Goal: Task Accomplishment & Management: Manage account settings

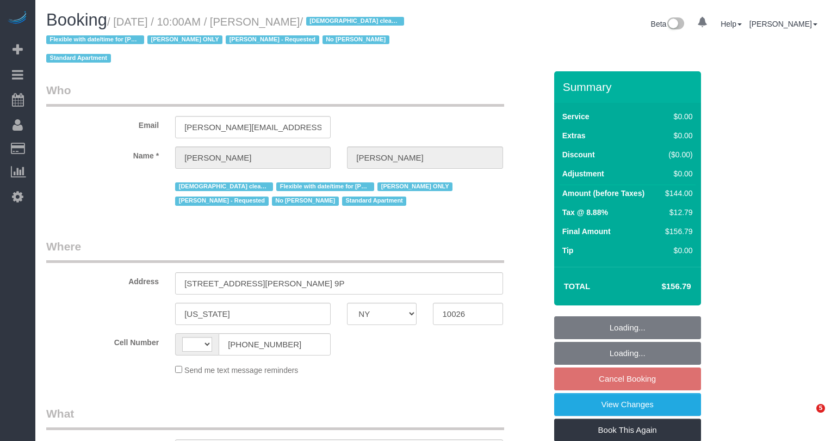
select select "NY"
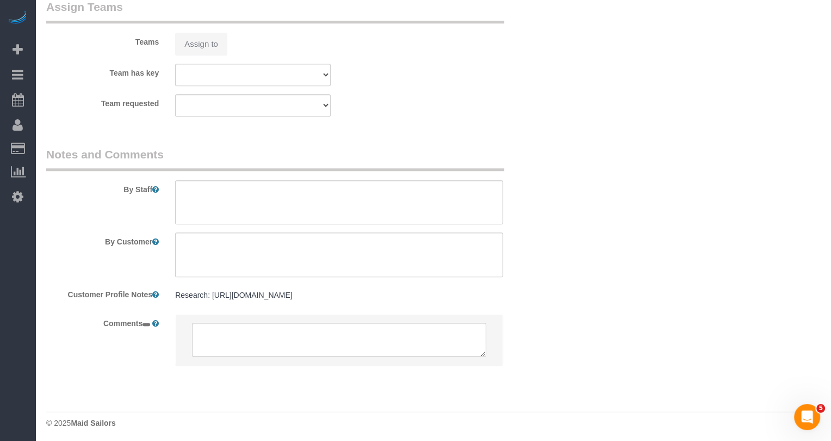
select select "string:[GEOGRAPHIC_DATA]"
select select "object:814"
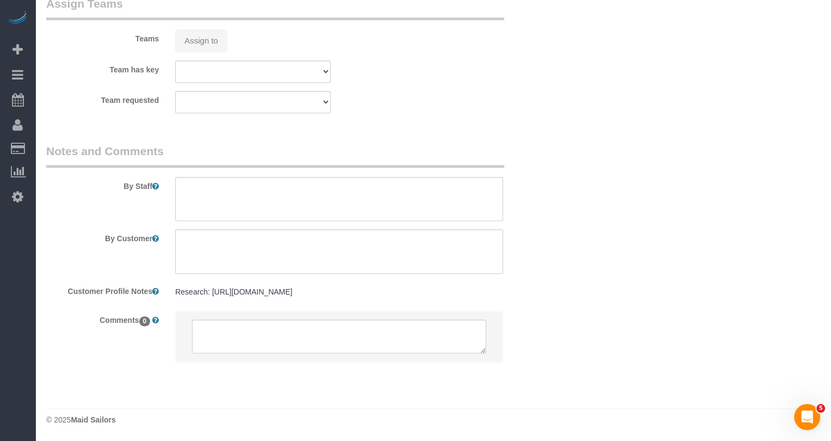
select select "string:stripe-pm_1RcBTe4VGloSiKo7VQKAoqvK"
select select "1"
select select "spot3"
select select "number:57"
select select "number:74"
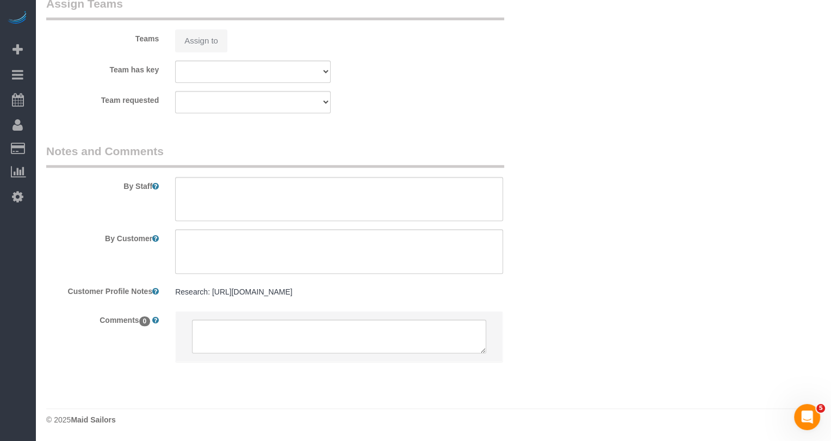
select select "number:15"
select select "number:5"
select select "object:1076"
select select "1"
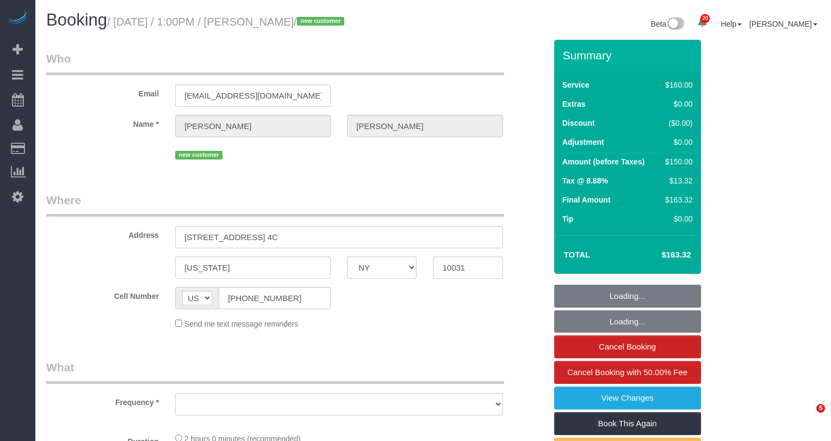
select select "NY"
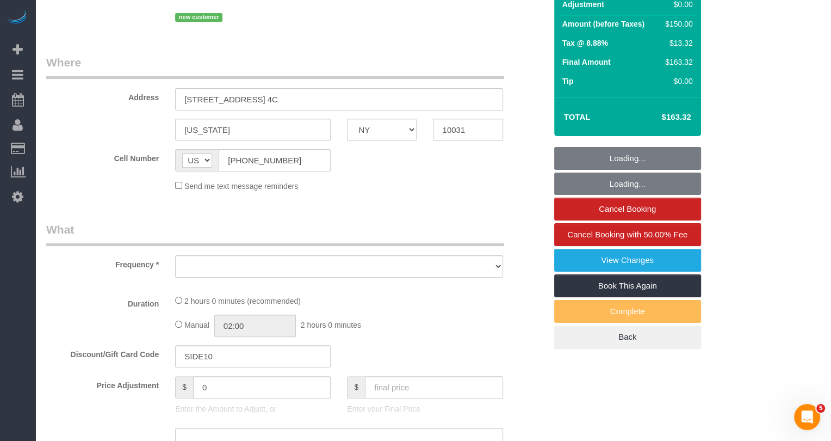
select select "string:stripe-pm_1S85kn4VGloSiKo7BJVarrpP"
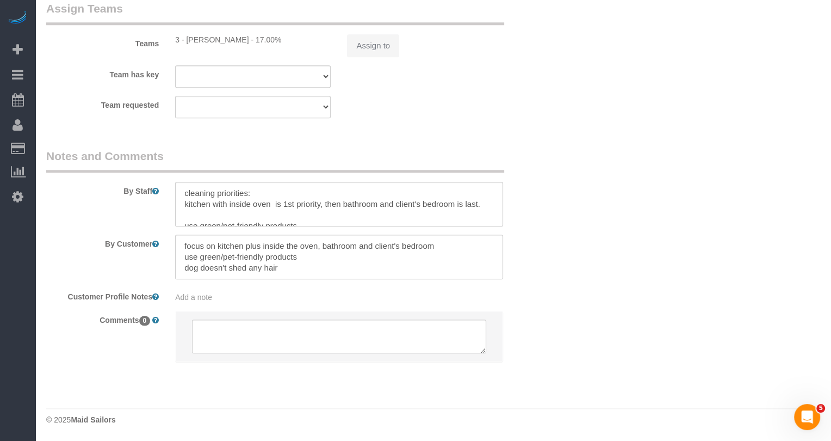
select select "object:2041"
select select "spot1"
select select "number:61"
select select "number:77"
select select "number:13"
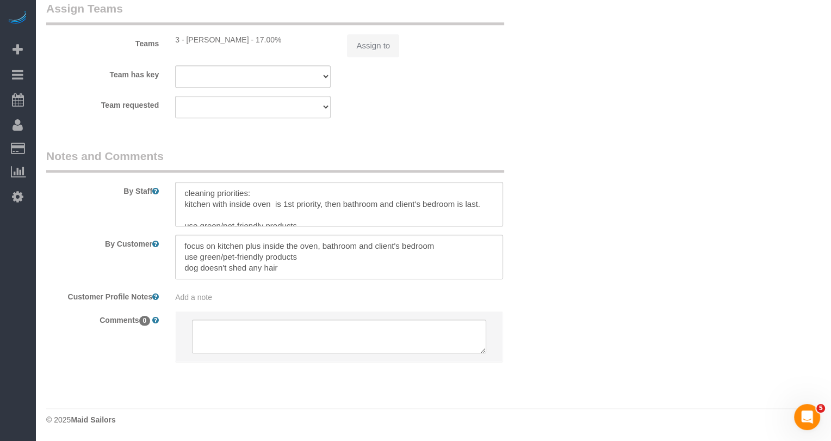
select select "number:5"
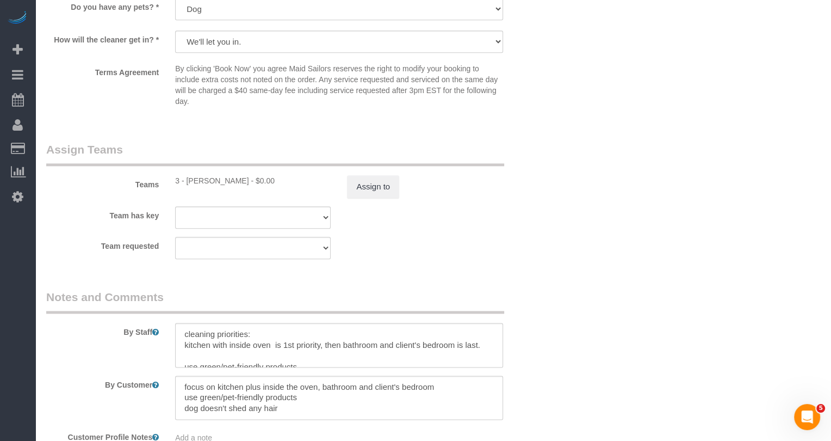
scroll to position [917, 0]
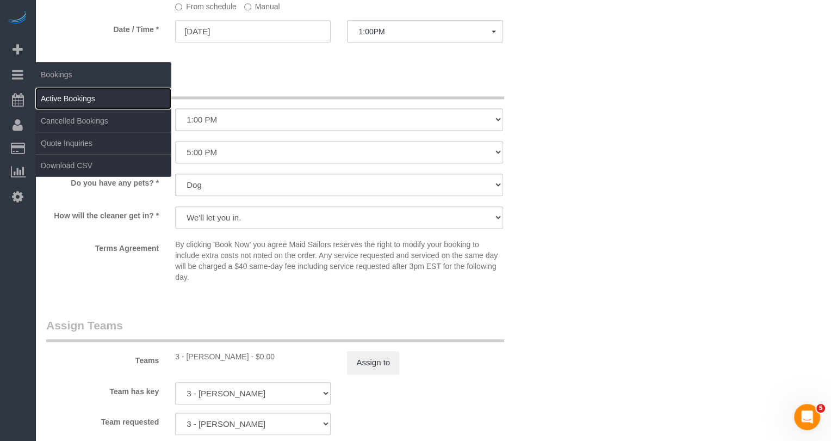
click at [75, 97] on link "Active Bookings" at bounding box center [103, 99] width 136 height 22
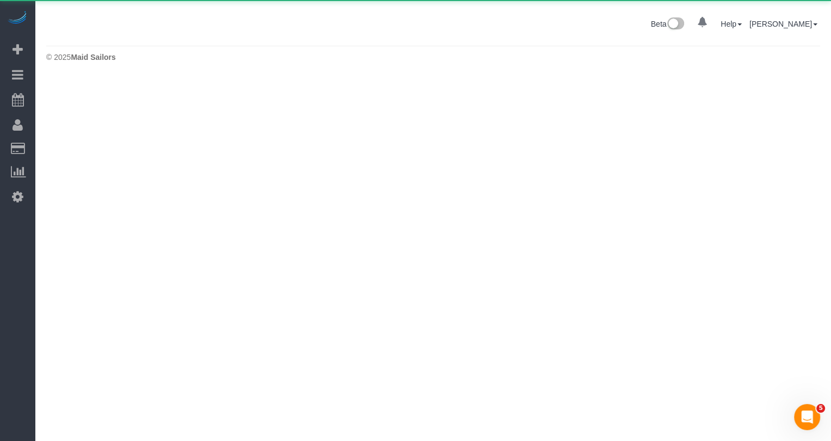
scroll to position [0, 0]
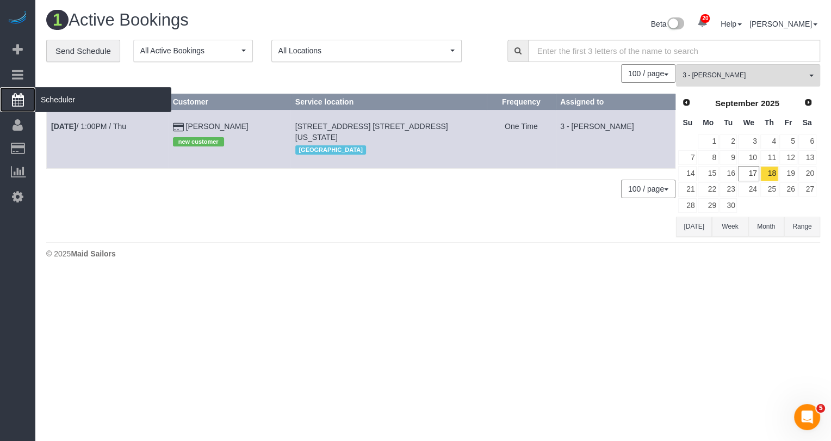
click at [61, 98] on span "Scheduler" at bounding box center [103, 99] width 136 height 25
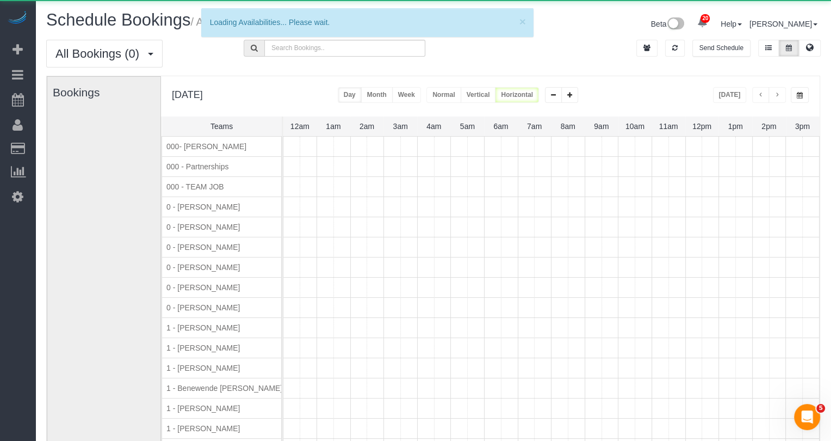
scroll to position [0, 201]
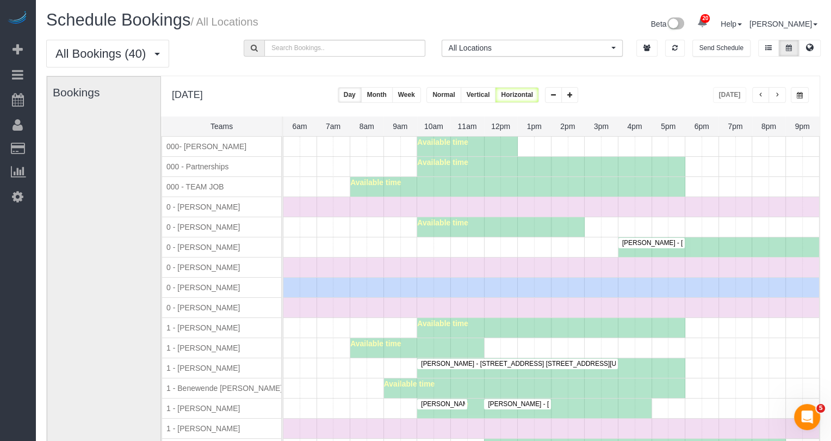
click at [779, 98] on button "button" at bounding box center [776, 95] width 17 height 16
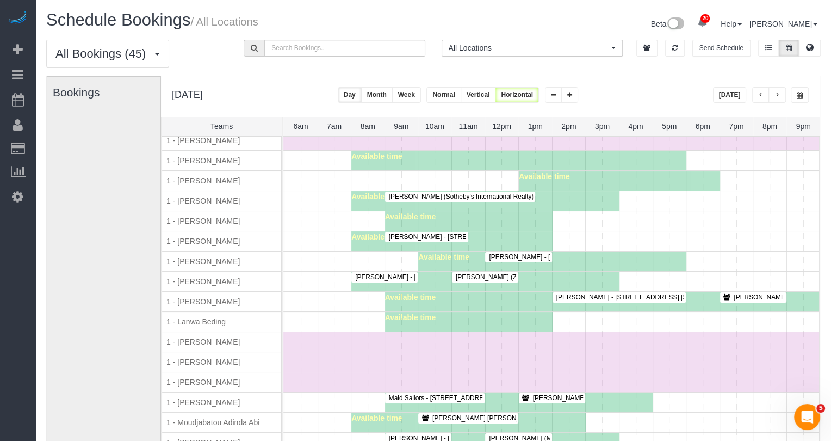
scroll to position [0, 0]
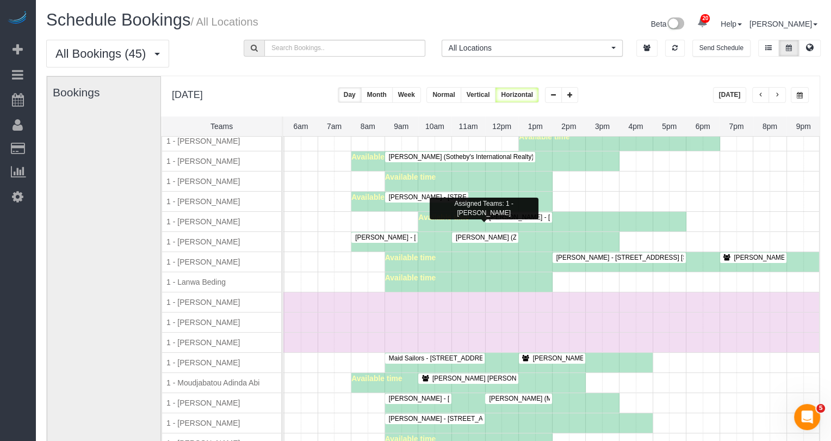
click at [458, 233] on span "John Healey (Zoho) - 350 West 37th Street, Apt. 6d, New York, NY 10018" at bounding box center [576, 237] width 252 height 8
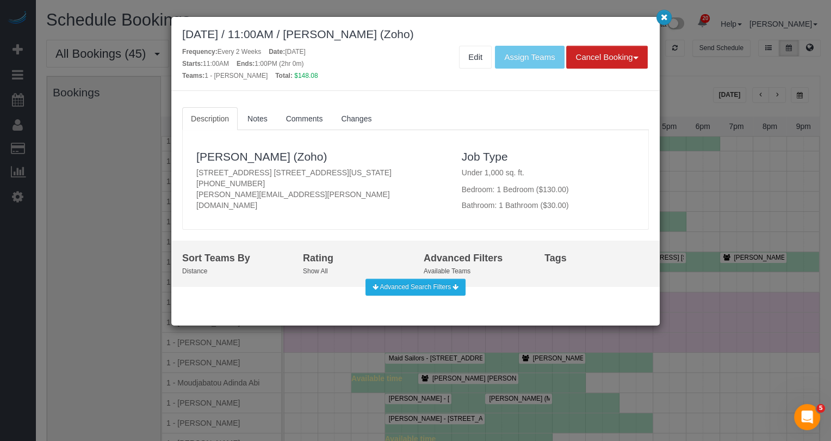
click at [663, 20] on icon "button" at bounding box center [664, 17] width 7 height 7
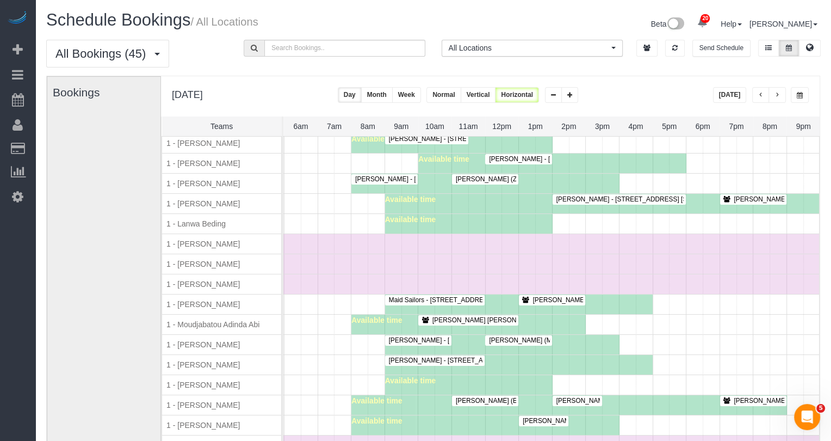
scroll to position [572, 0]
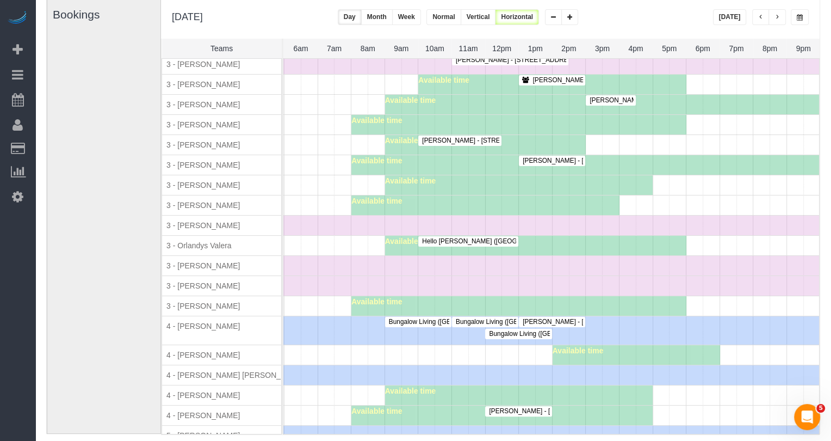
click at [549, 157] on span "Heena Sharma - 445 West 153rd Street, Apt. 4c, New York, NY 10031" at bounding box center [632, 161] width 231 height 8
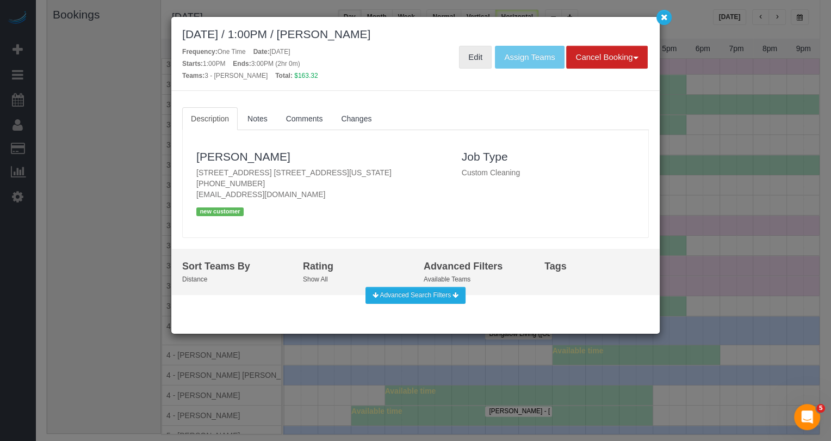
click at [473, 60] on link "Edit" at bounding box center [475, 57] width 33 height 23
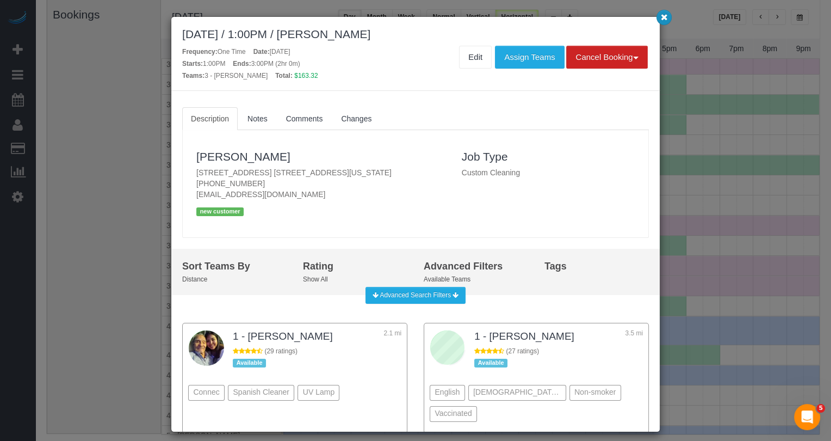
click at [664, 16] on icon "button" at bounding box center [664, 17] width 7 height 7
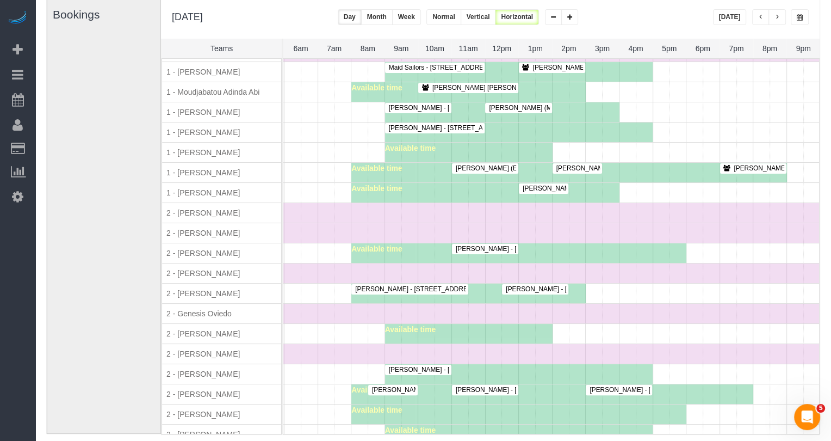
scroll to position [652, 0]
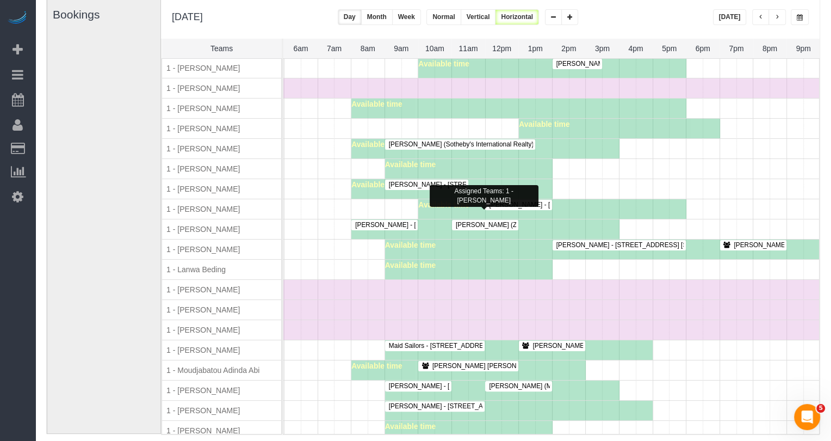
click at [472, 221] on span "John Healey (Zoho) - 350 West 37th Street, Apt. 6d, New York, NY 10018" at bounding box center [576, 225] width 252 height 8
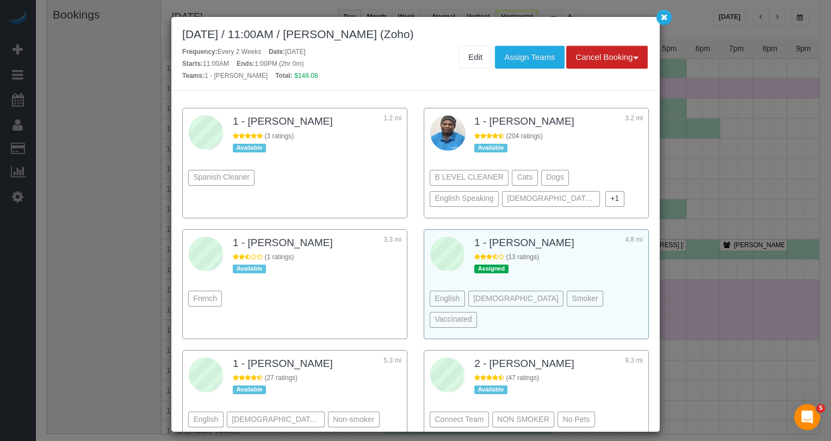
click at [562, 256] on div "English Male Smoker Vaccinated" at bounding box center [536, 292] width 213 height 80
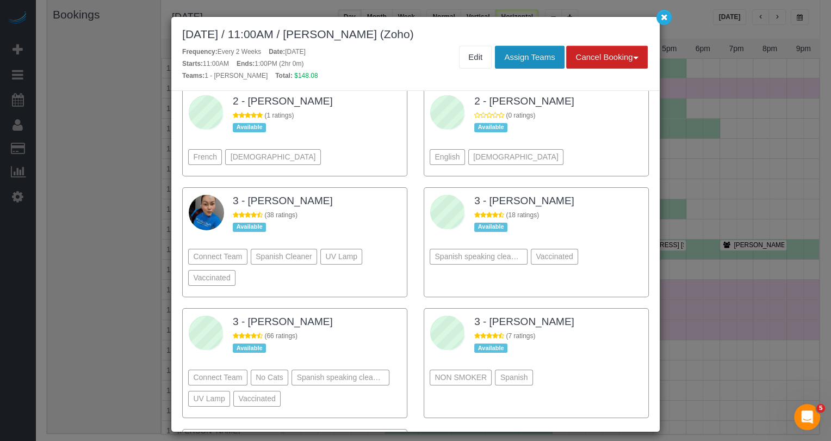
click at [506, 52] on button "Assign Teams" at bounding box center [529, 57] width 69 height 23
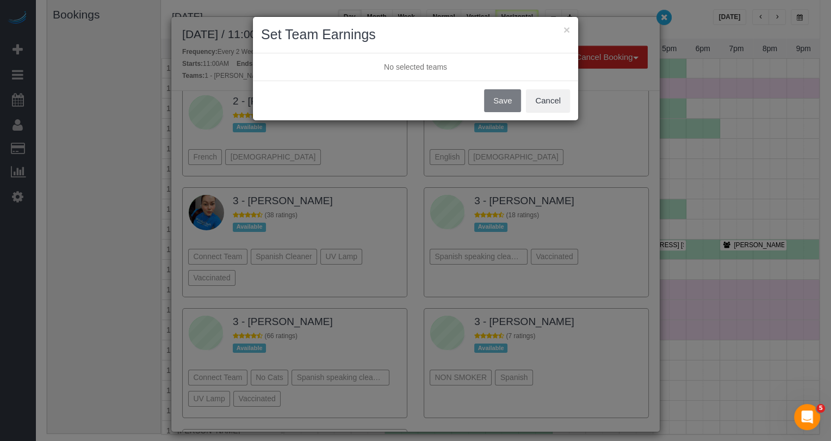
click at [501, 98] on button "Save" at bounding box center [502, 100] width 37 height 23
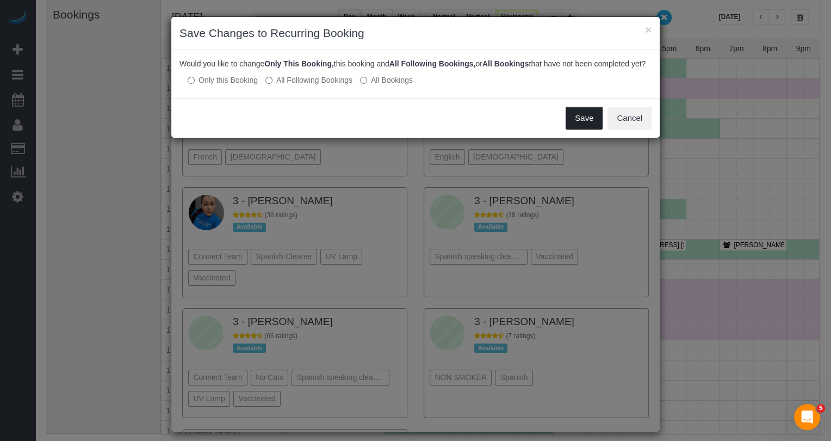
click at [590, 129] on button "Save" at bounding box center [584, 118] width 37 height 23
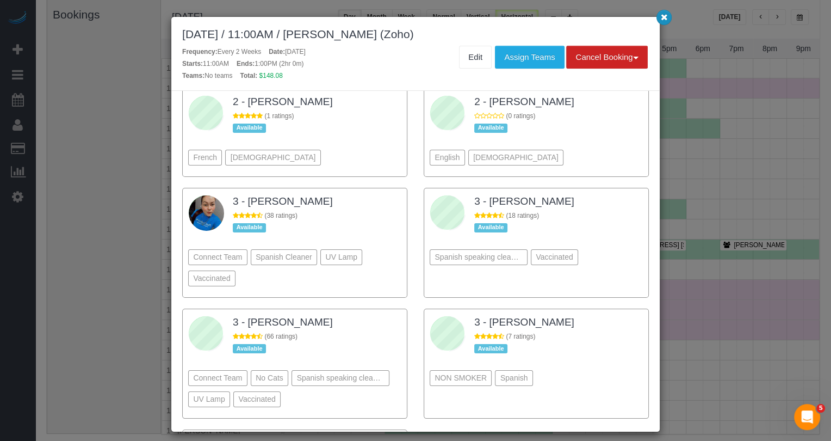
click at [662, 17] on icon "button" at bounding box center [664, 17] width 7 height 7
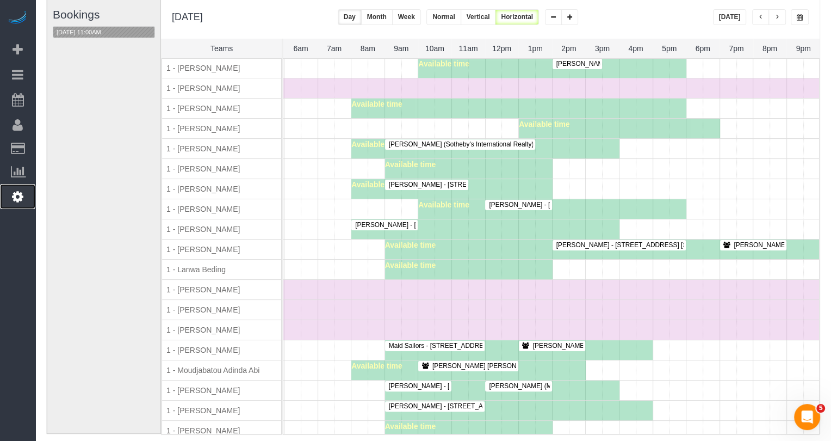
click at [19, 199] on icon at bounding box center [17, 196] width 11 height 13
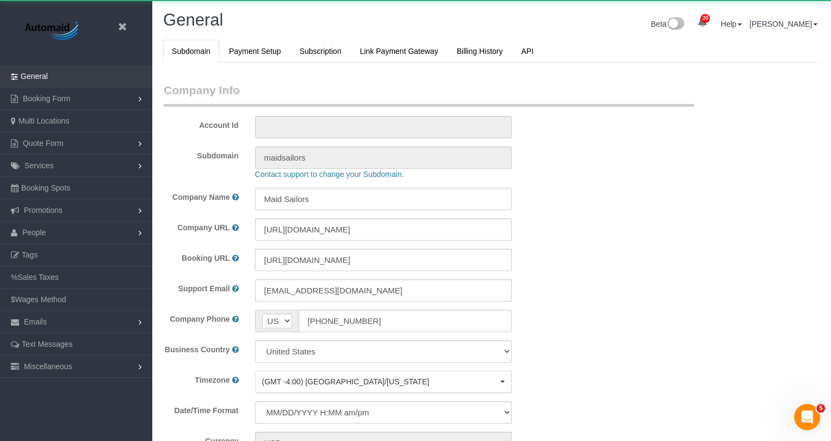
select select "425"
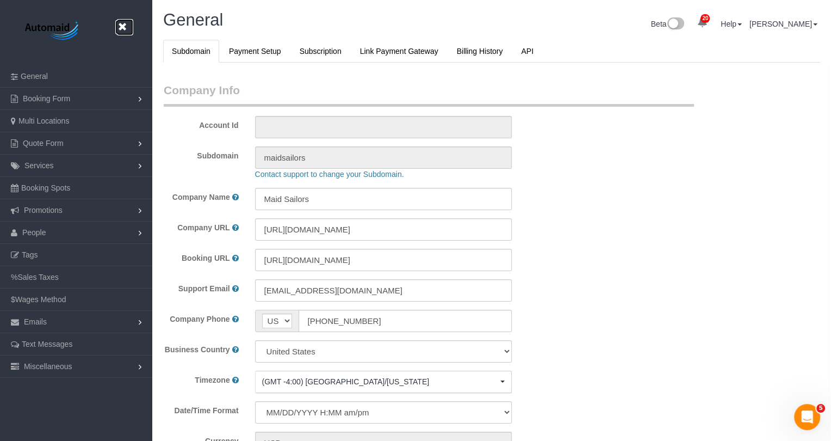
click at [122, 26] on icon at bounding box center [122, 27] width 14 height 14
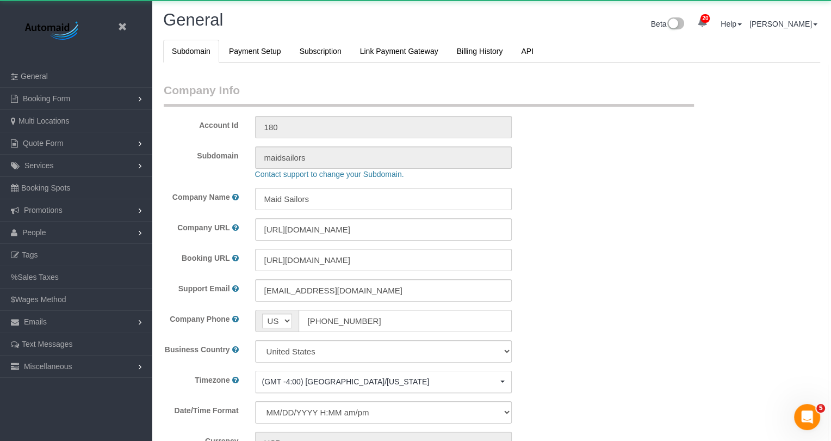
select select "425"
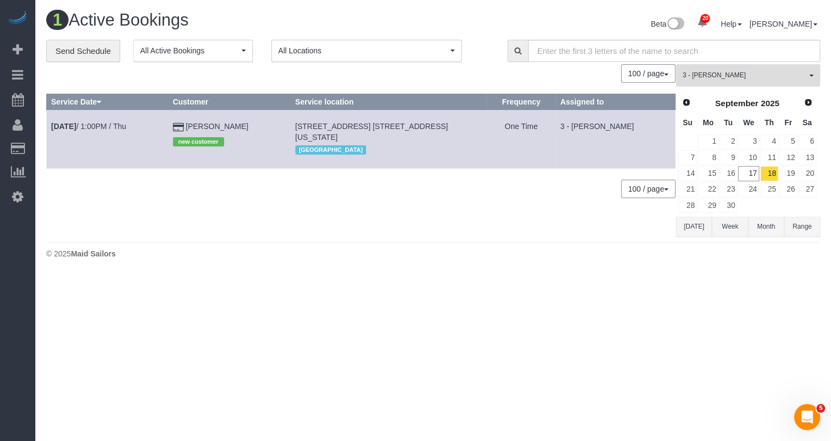
click at [722, 66] on button "3 - Maria Bonilla All Teams" at bounding box center [748, 75] width 144 height 22
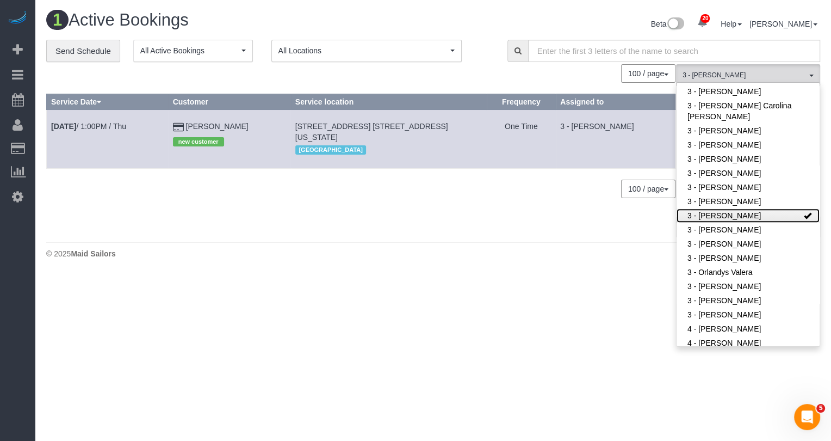
click at [742, 213] on link "3 - [PERSON_NAME]" at bounding box center [748, 215] width 143 height 14
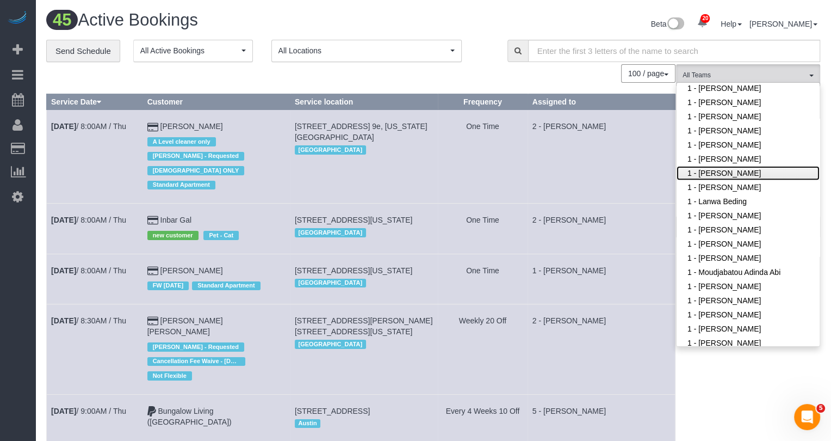
click at [735, 172] on link "1 - [PERSON_NAME]" at bounding box center [748, 173] width 143 height 14
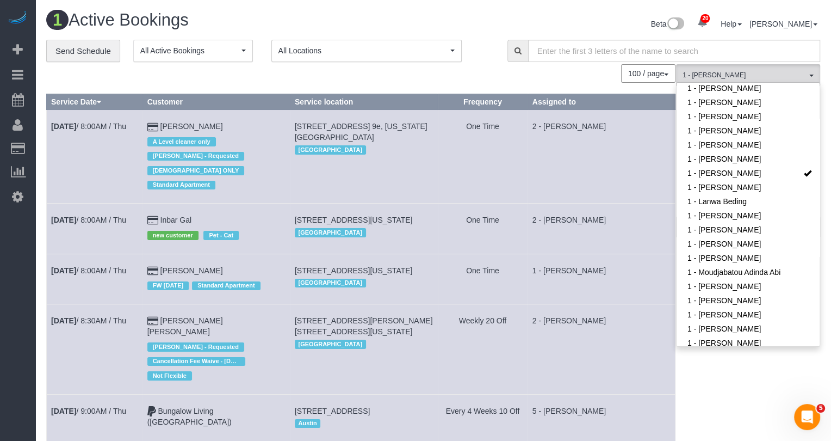
click at [640, 172] on td "2 - [PERSON_NAME]" at bounding box center [601, 157] width 147 height 94
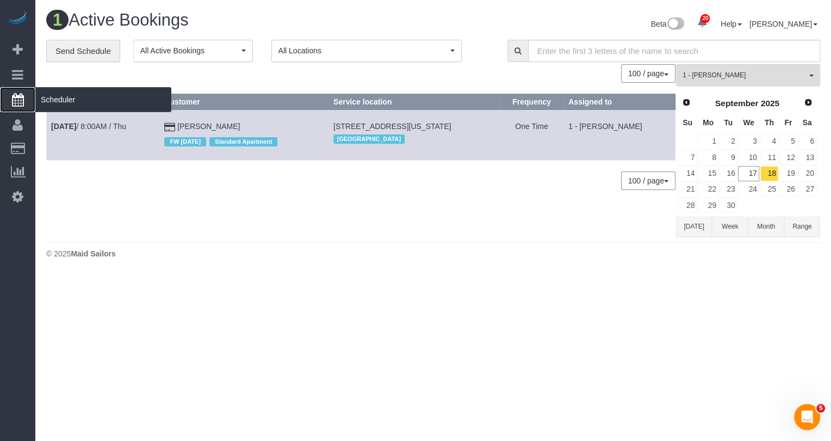
click at [64, 97] on span "Scheduler" at bounding box center [103, 99] width 136 height 25
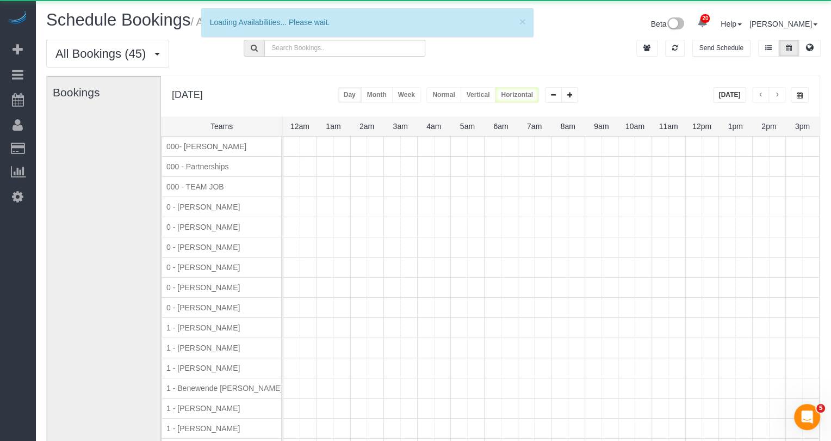
scroll to position [0, 201]
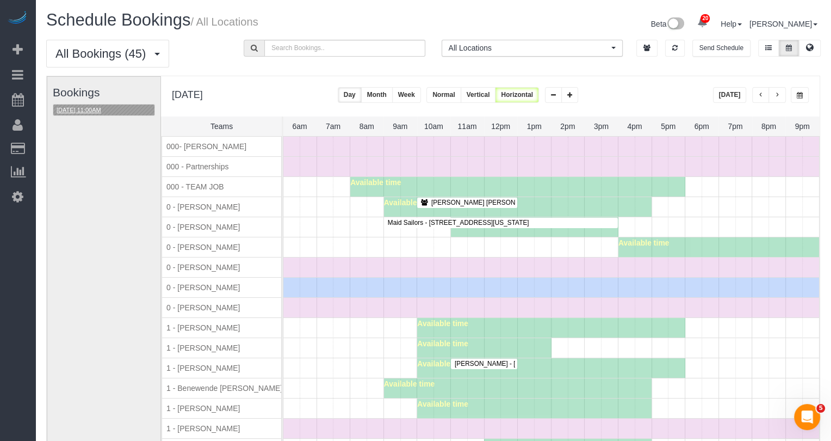
click at [104, 104] on button "09/18/2025 11:00AM" at bounding box center [78, 109] width 51 height 11
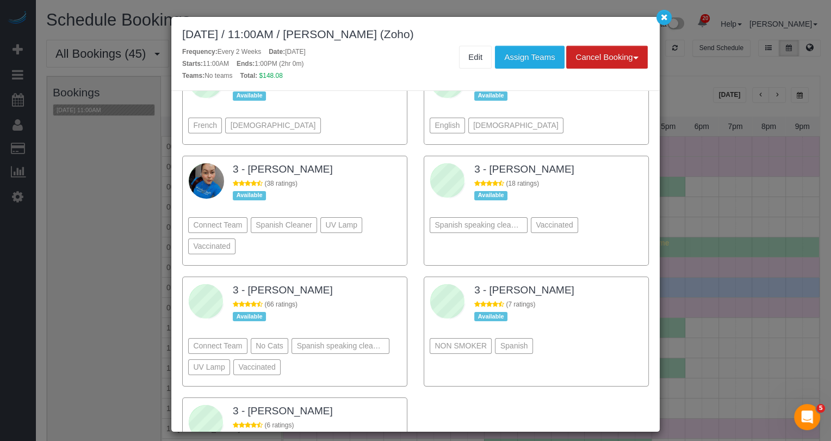
scroll to position [1636, 0]
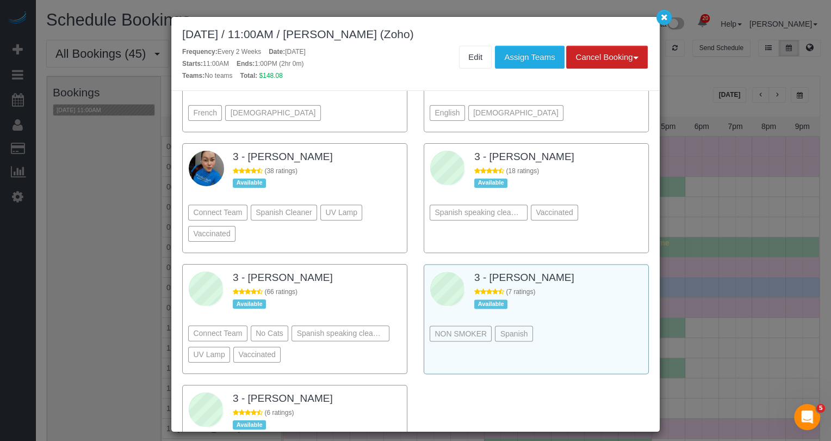
click at [604, 287] on div "NON SMOKER Spanish" at bounding box center [536, 316] width 213 height 59
click at [509, 56] on button "Assign Teams" at bounding box center [529, 57] width 69 height 23
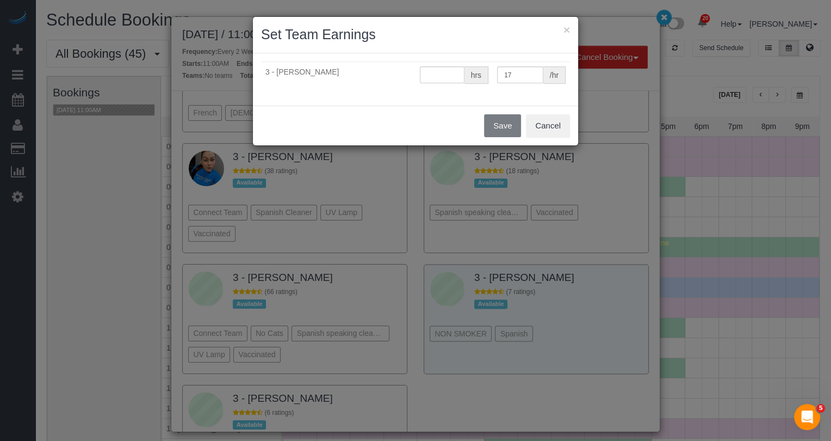
type input "0"
click at [504, 127] on button "Save" at bounding box center [502, 125] width 37 height 23
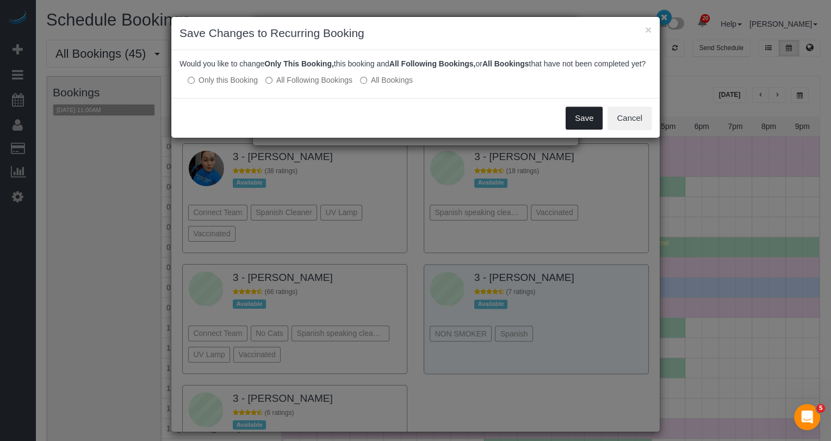
click at [579, 129] on button "Save" at bounding box center [584, 118] width 37 height 23
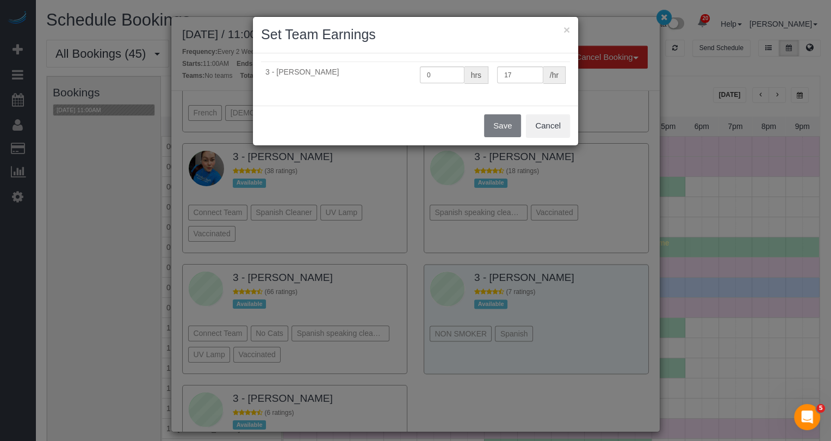
click at [658, 15] on div "× Set Team Earnings 3 - Maria Bonilla 0 hrs 17 /hr Save Cancel" at bounding box center [415, 220] width 831 height 441
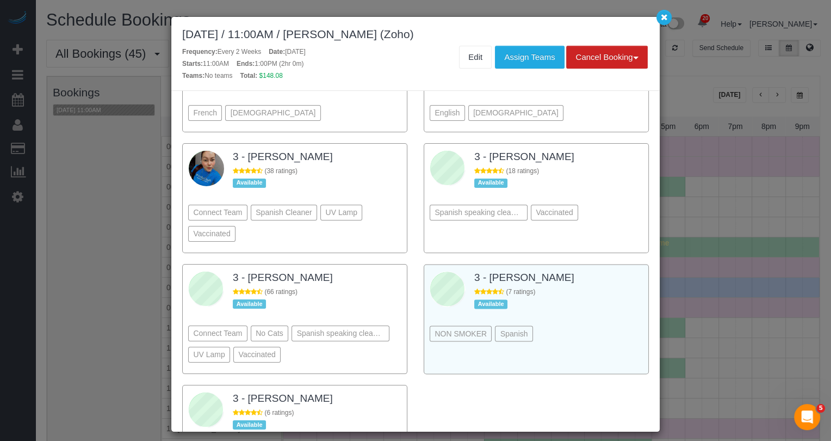
click at [660, 15] on div "× Set Team Earnings 3 - Maria Bonilla 0 hrs 17 /hr Save Cancel" at bounding box center [415, 220] width 831 height 441
click at [660, 15] on button "button" at bounding box center [663, 17] width 15 height 15
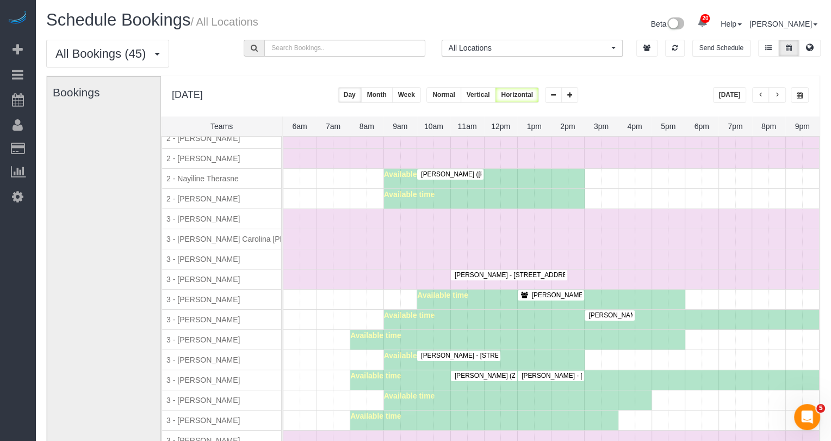
scroll to position [1134, 0]
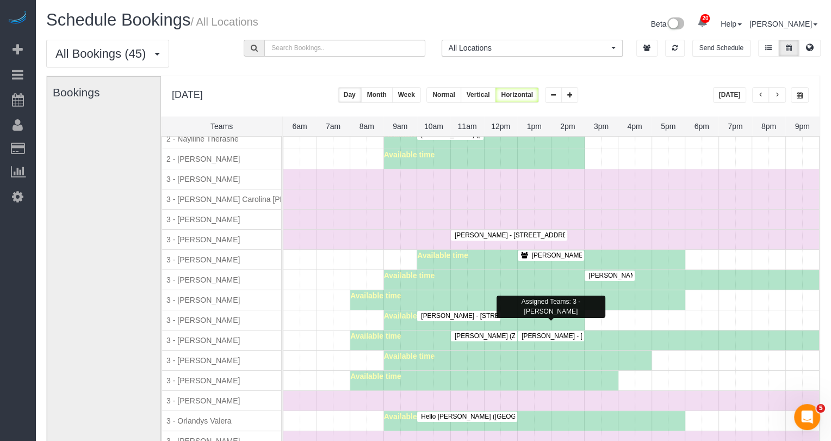
click at [542, 332] on div "Heena Sharma - 445 West 153rd Street, Apt. 4c, New York, NY 10031" at bounding box center [551, 336] width 62 height 8
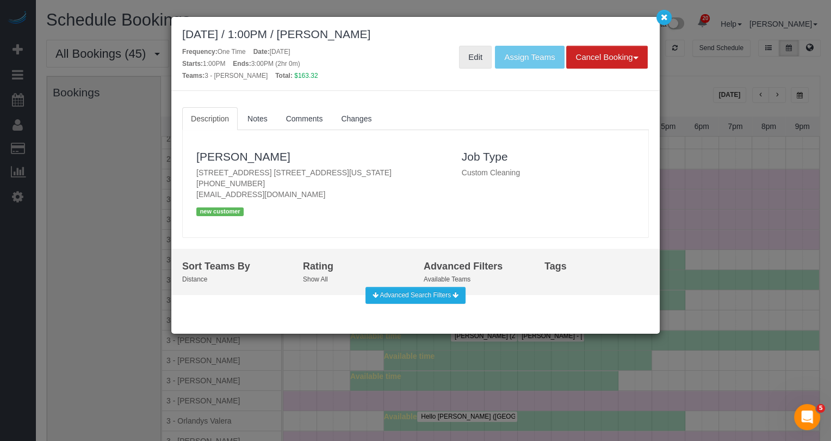
click at [469, 56] on link "Edit" at bounding box center [475, 57] width 33 height 23
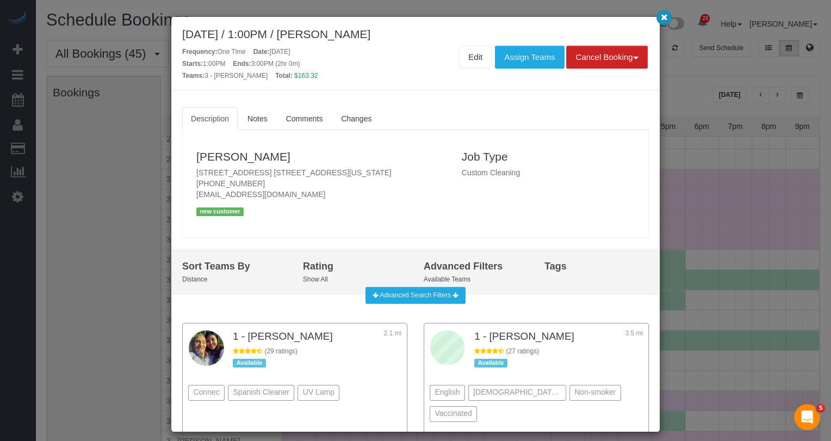
click at [669, 12] on button "button" at bounding box center [663, 17] width 15 height 15
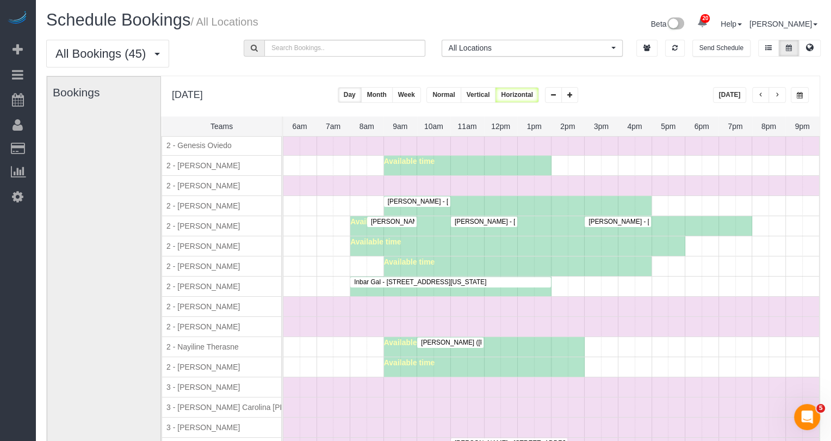
scroll to position [752, 201]
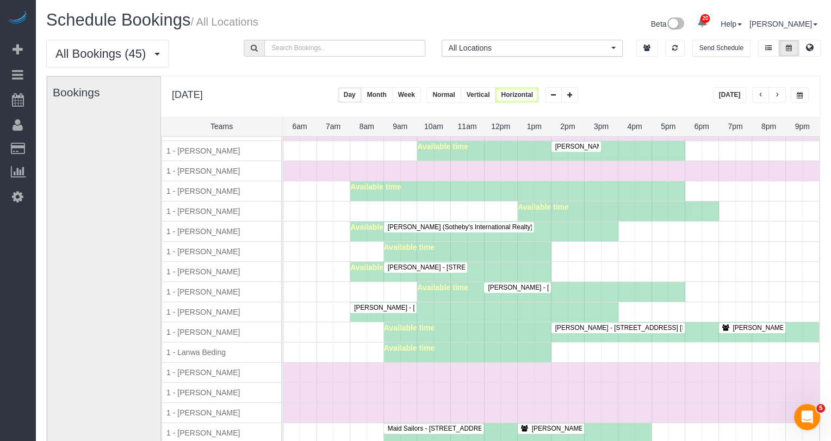
click at [459, 424] on span "Maid Sailors - 333 West 39th Street, Suite. 405, New York, NY 10018" at bounding box center [455, 428] width 147 height 8
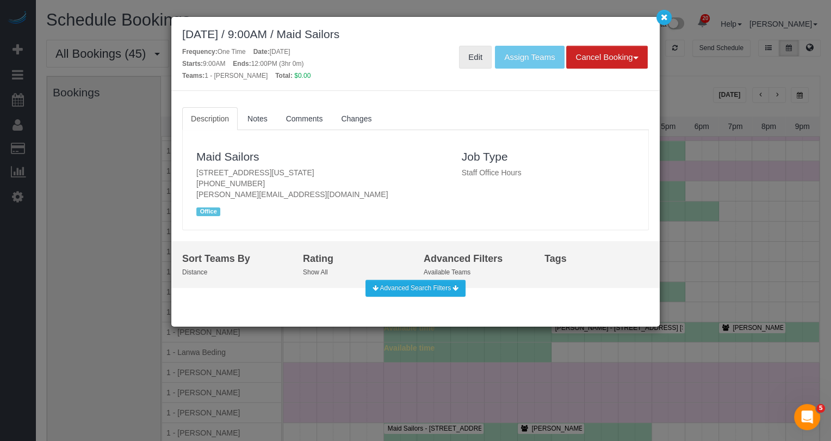
click at [469, 61] on link "Edit" at bounding box center [475, 57] width 33 height 23
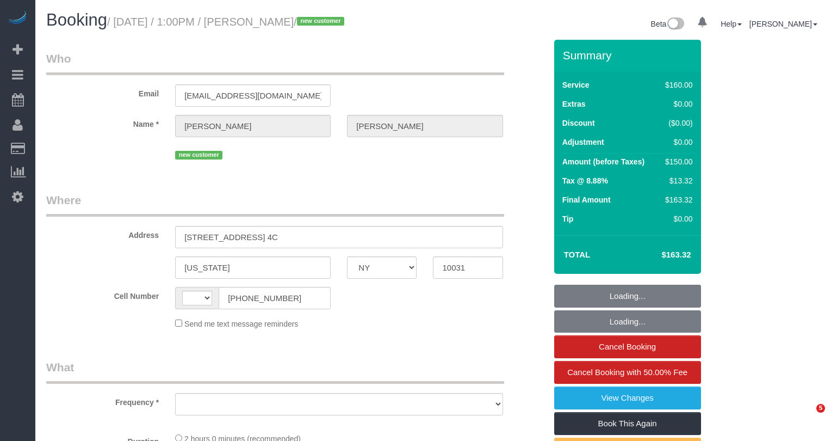
select select "NY"
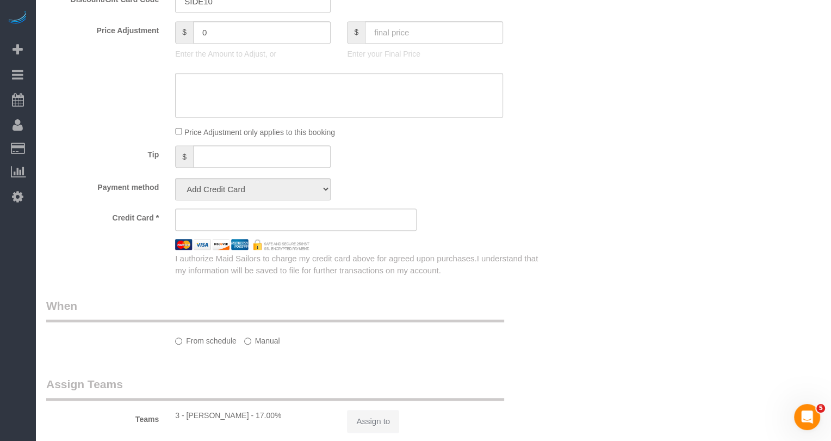
select select "string:[GEOGRAPHIC_DATA]"
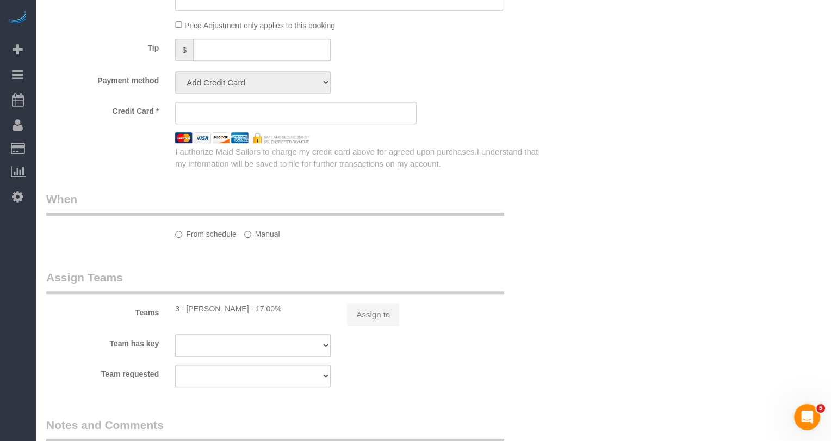
select select "string:stripe-pm_1S85kn4VGloSiKo7BJVarrpP"
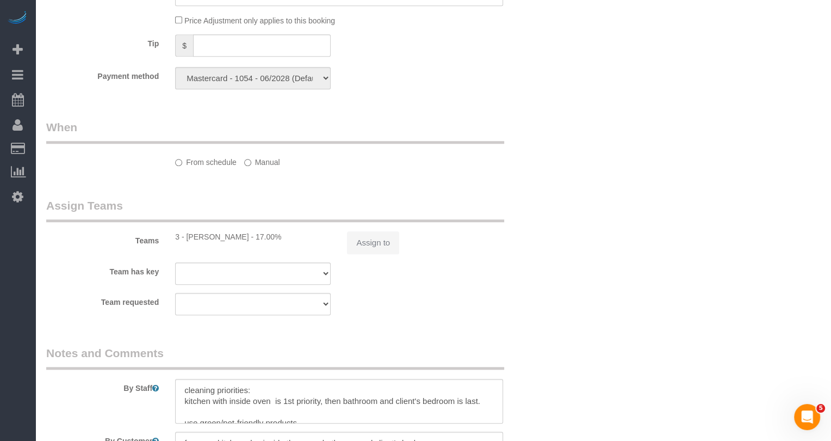
select select "object:933"
select select "spot1"
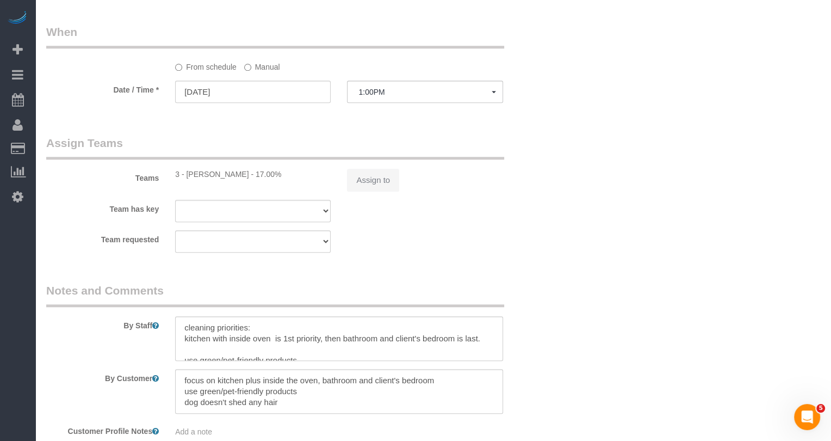
select select "object:1372"
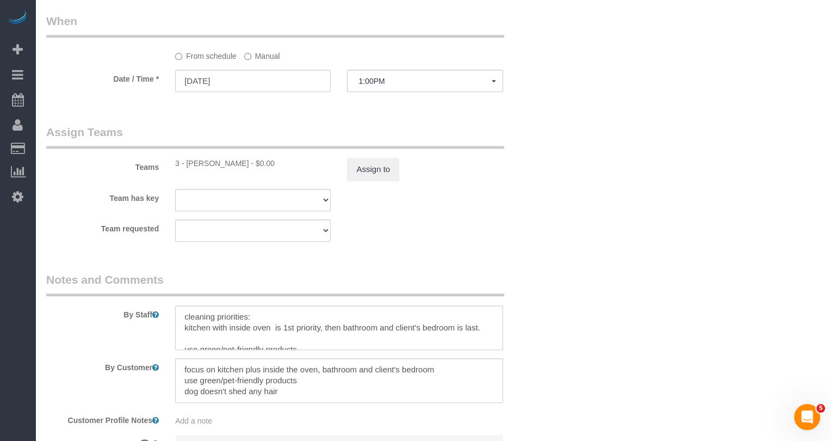
select select "spot51"
select select "number:61"
select select "number:77"
select select "number:13"
select select "number:5"
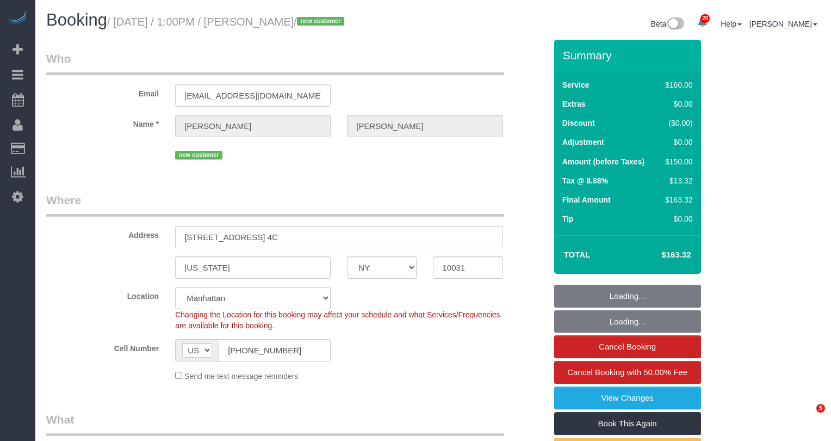
select select "NY"
select select "spot1"
select select "number:61"
select select "number:77"
select select "number:13"
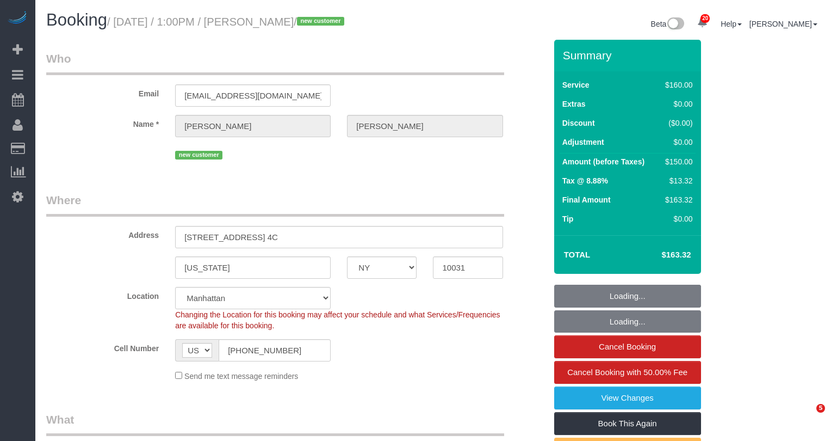
select select "number:5"
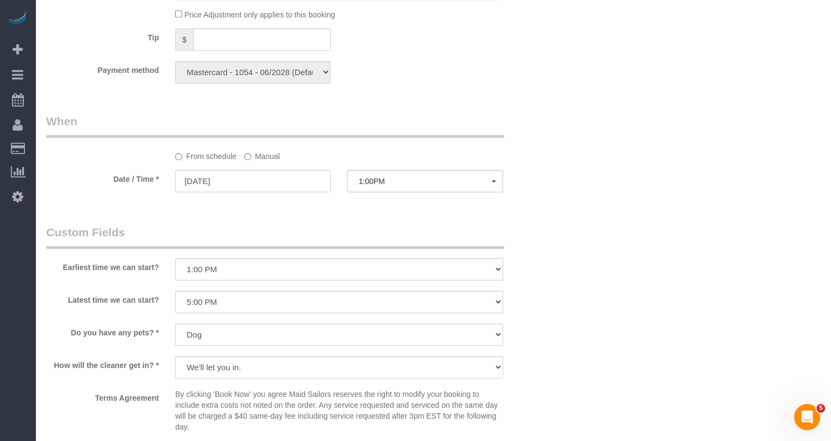
scroll to position [742, 0]
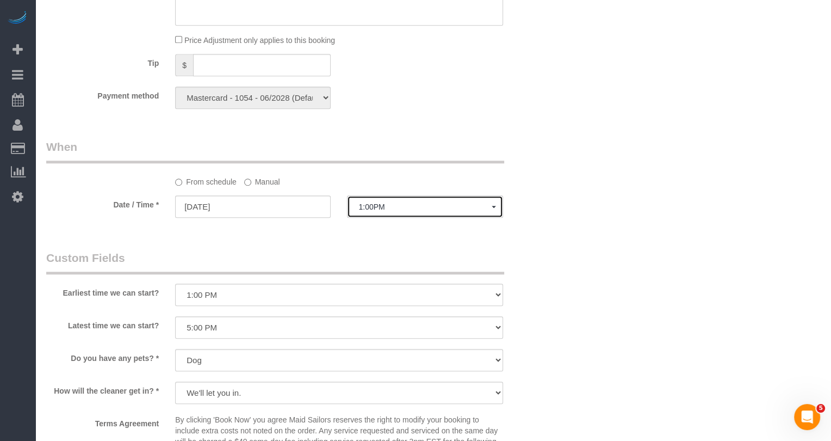
click at [390, 211] on button "1:00PM" at bounding box center [425, 206] width 156 height 22
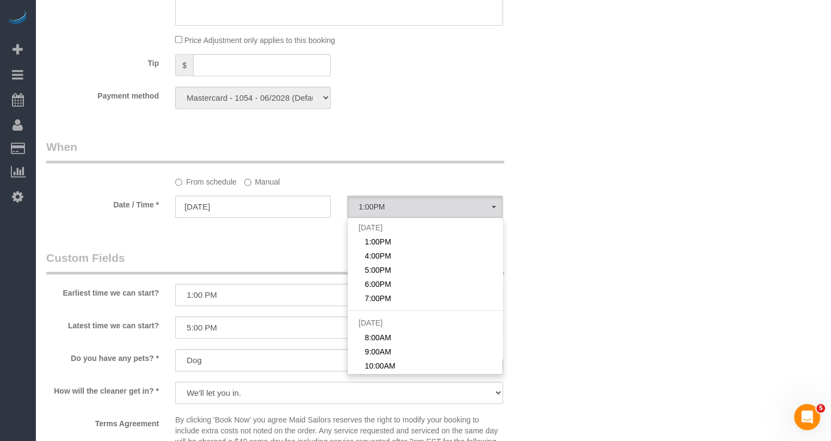
click at [269, 183] on label "Manual" at bounding box center [262, 179] width 36 height 15
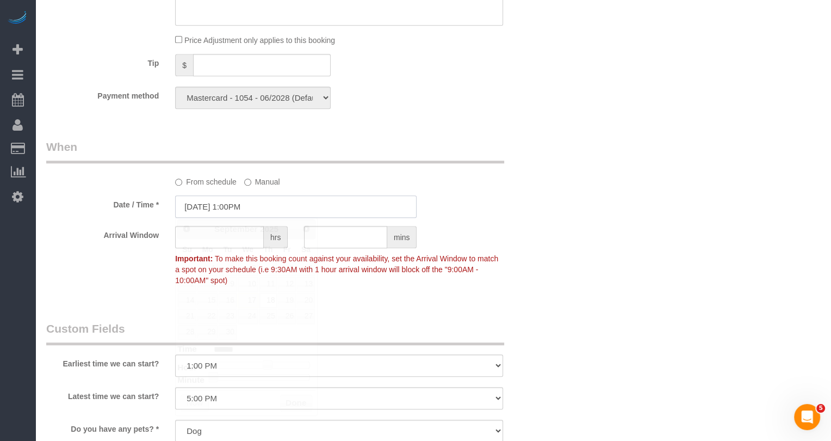
click at [257, 207] on input "09/18/2025 1:00PM" at bounding box center [295, 206] width 241 height 22
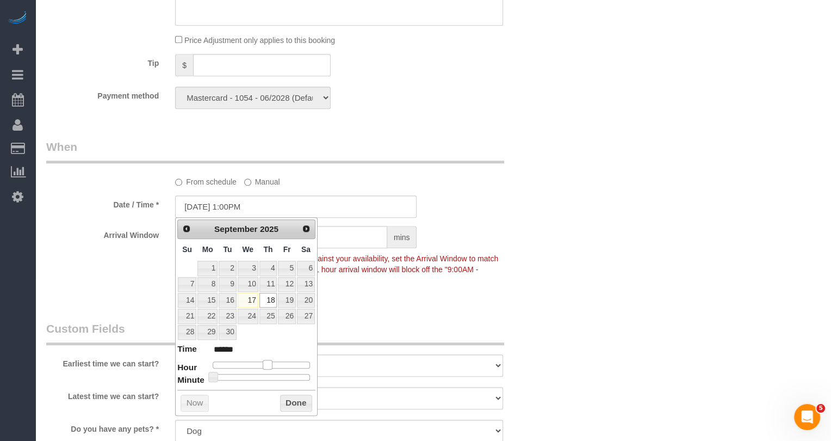
type input "09/18/2025 2:00PM"
type input "******"
drag, startPoint x: 268, startPoint y: 362, endPoint x: 273, endPoint y: 362, distance: 5.5
click at [273, 362] on span at bounding box center [271, 364] width 10 height 10
click at [561, 284] on div "Who Email hsha124@gmail.com Name * Heena Sharma new customer Where Address 445 …" at bounding box center [433, 130] width 774 height 1667
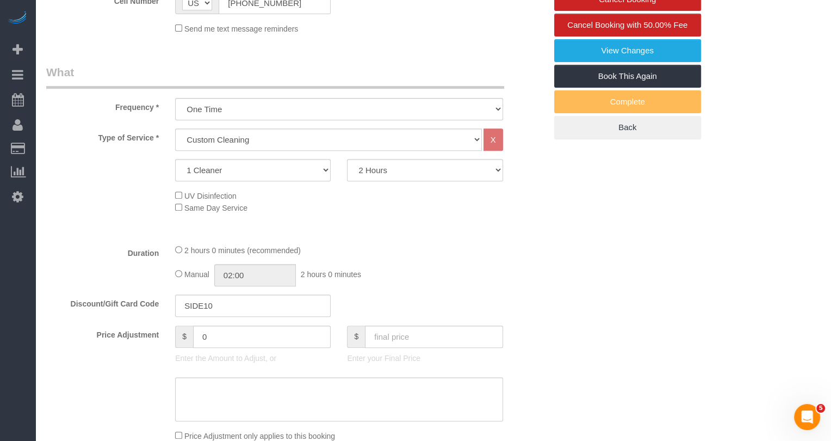
scroll to position [0, 0]
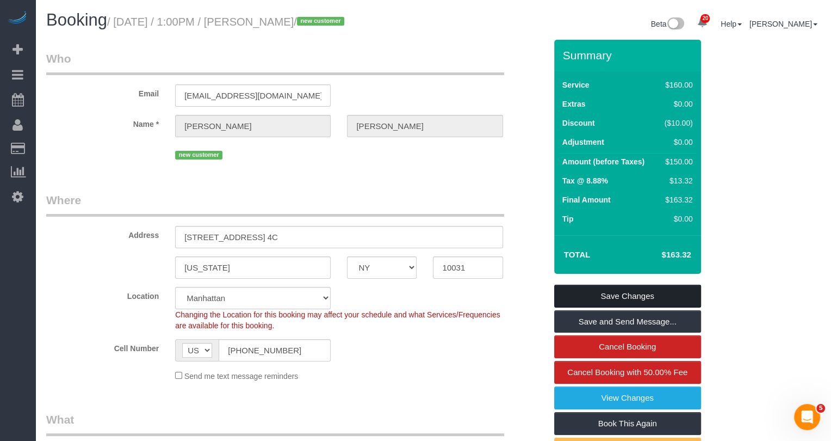
click at [609, 299] on link "Save Changes" at bounding box center [627, 295] width 147 height 23
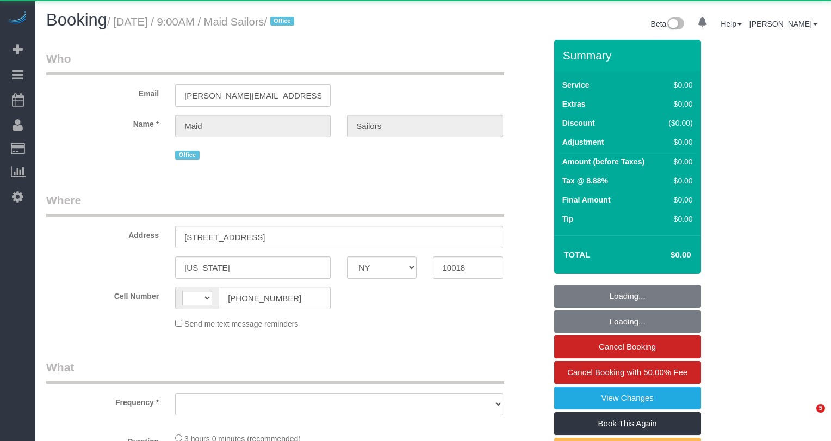
select select "NY"
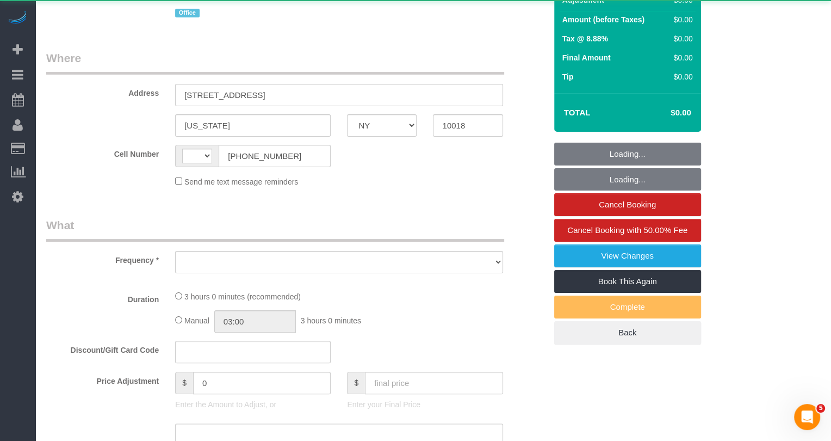
scroll to position [164, 0]
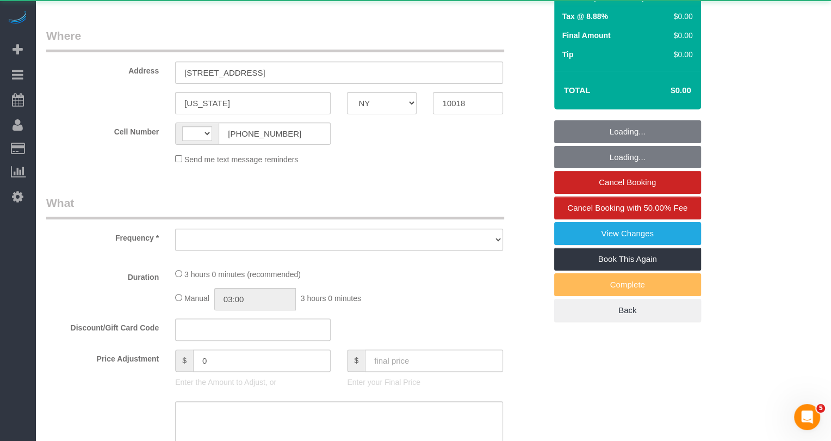
select select "string:[GEOGRAPHIC_DATA]"
select select "object:788"
select select "180"
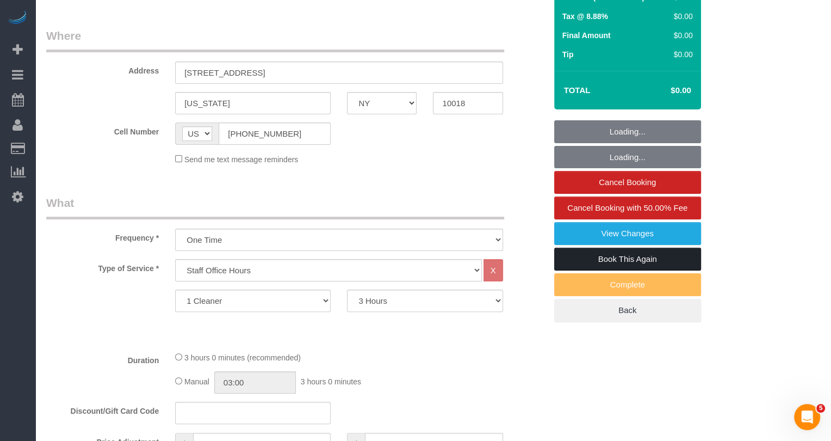
select select "spot1"
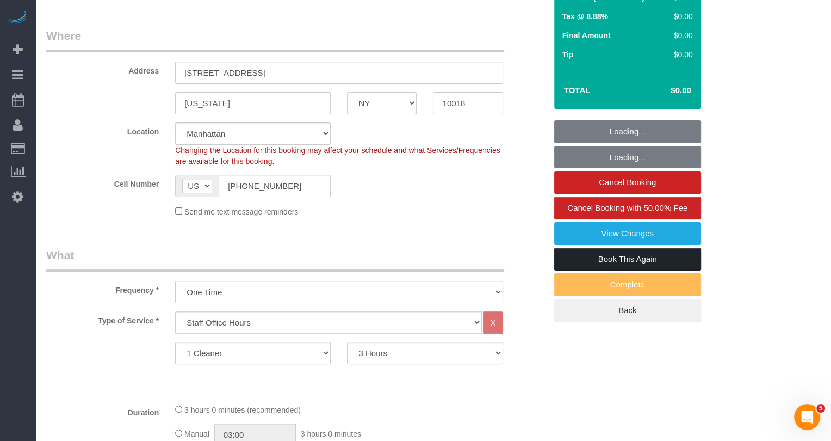
select select "number:89"
select select "number:90"
select select "number:15"
select select "number:5"
click at [650, 247] on link "Book This Again" at bounding box center [627, 258] width 147 height 23
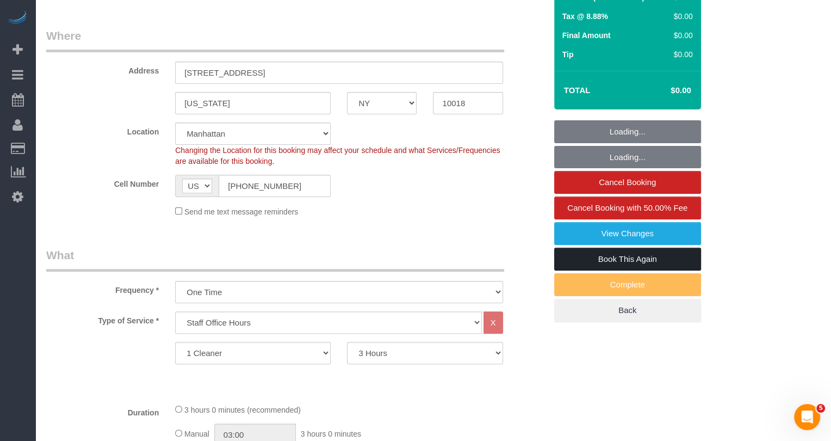
select select "object:1509"
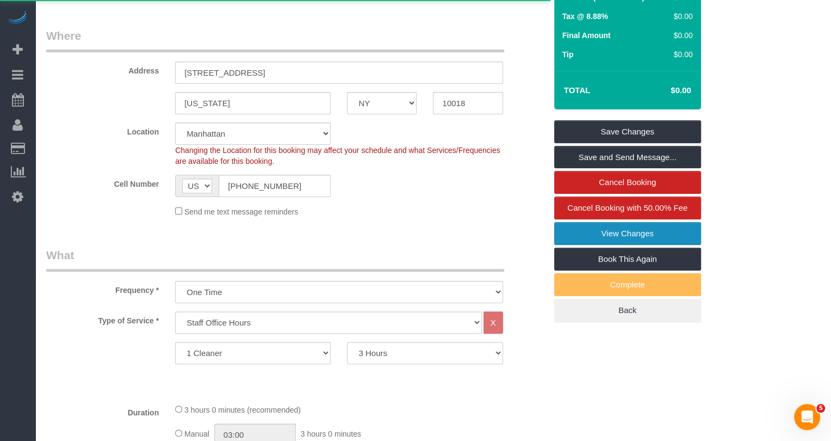
select select "NY"
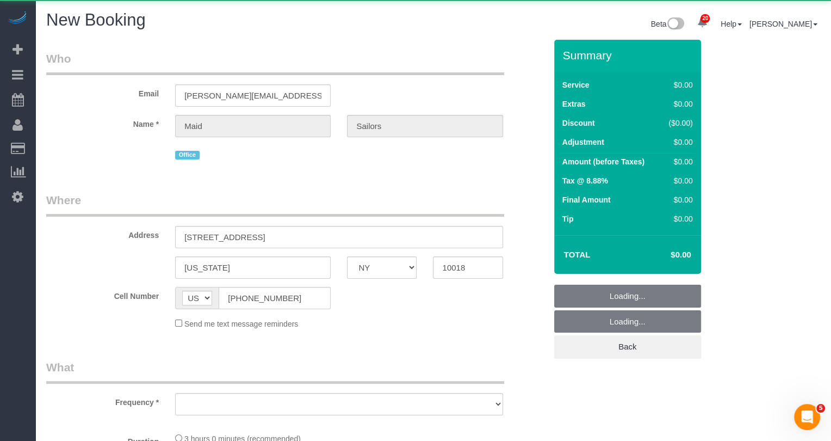
select select "180"
select select "object:2457"
select select "number:89"
select select "number:90"
select select "number:15"
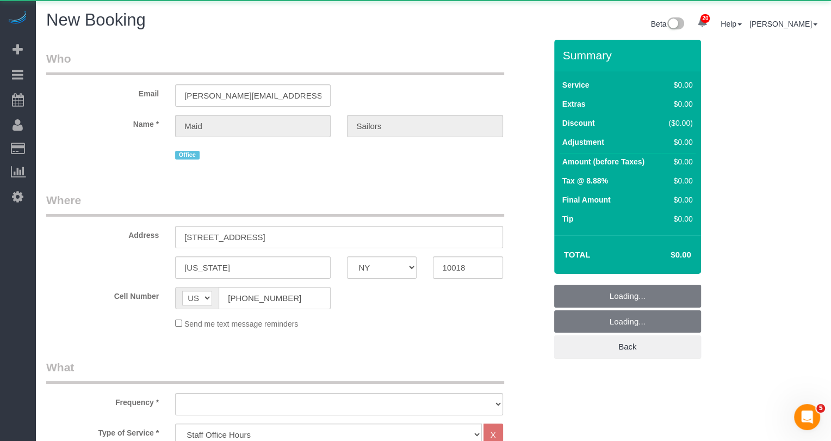
select select "number:5"
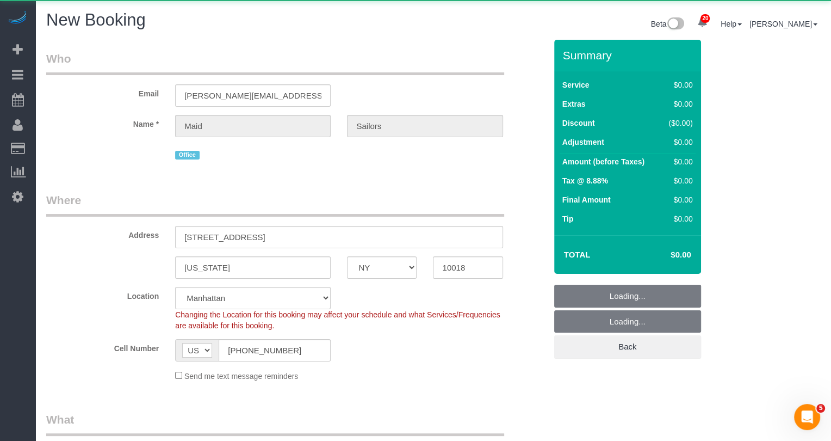
select select "string:stripe"
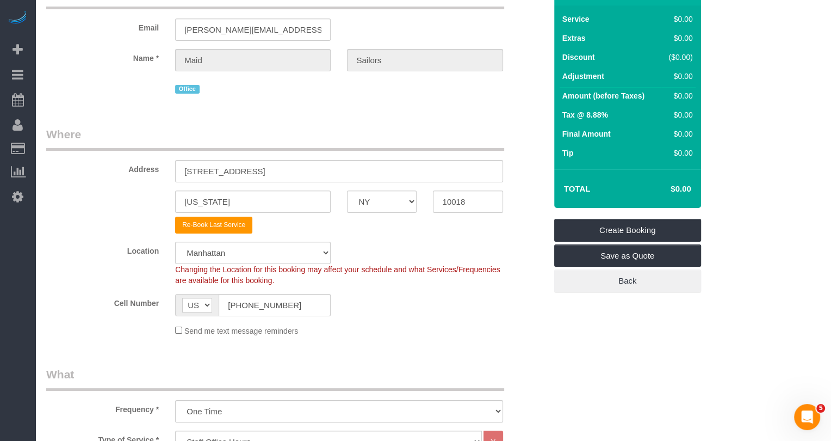
select select "object:2914"
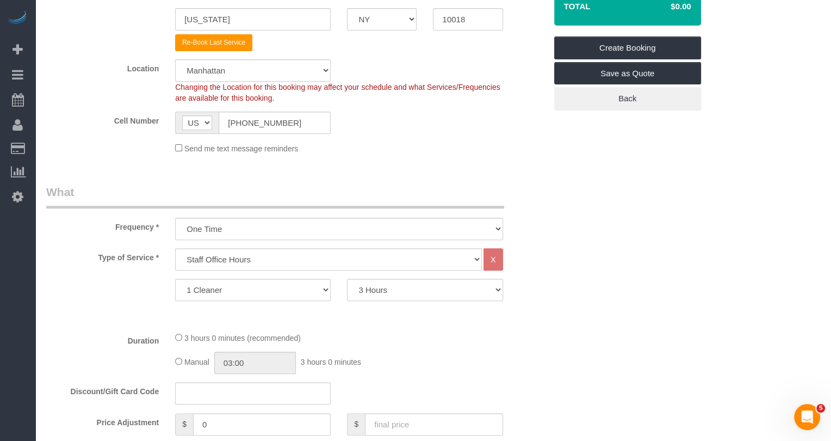
scroll to position [388, 0]
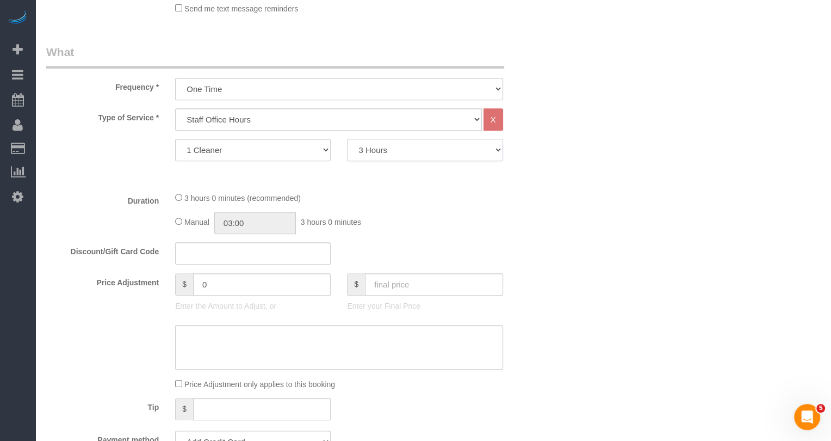
click at [356, 156] on select "0.5 Hours 1 Hour 1.5 Hour 2 Hours 2.5 Hours 3 Hours 3.5 Hours 4 Hours 4.5 Hours…" at bounding box center [425, 150] width 156 height 22
select select "30"
click at [347, 139] on select "0.5 Hours 1 Hour 1.5 Hour 2 Hours 2.5 Hours 3 Hours 3.5 Hours 4 Hours 4.5 Hours…" at bounding box center [425, 150] width 156 height 22
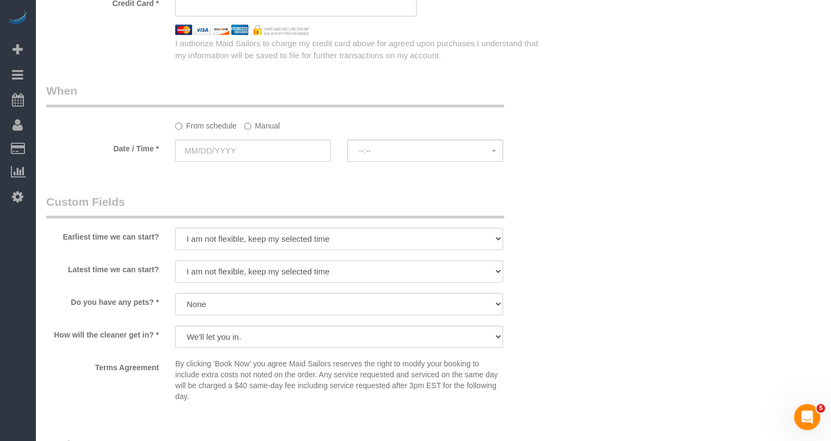
scroll to position [878, 0]
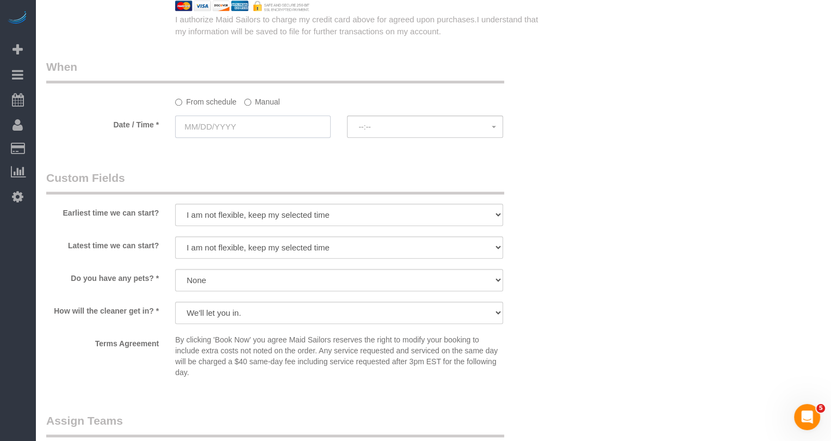
click at [261, 127] on input "text" at bounding box center [253, 126] width 156 height 22
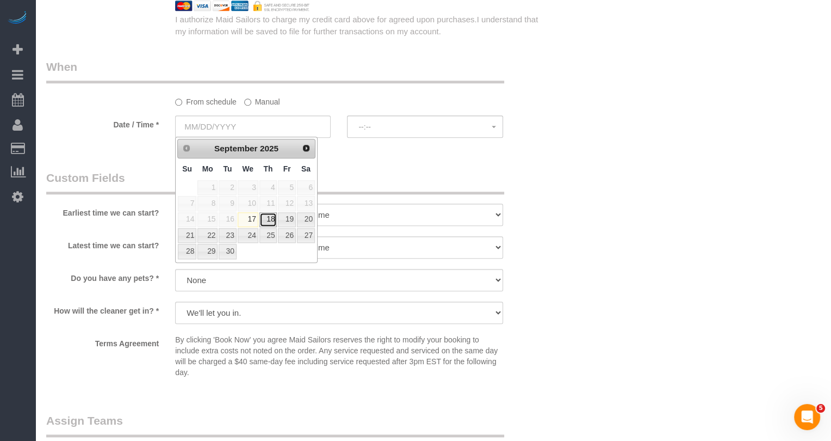
click at [274, 215] on link "18" at bounding box center [268, 219] width 18 height 15
type input "[DATE]"
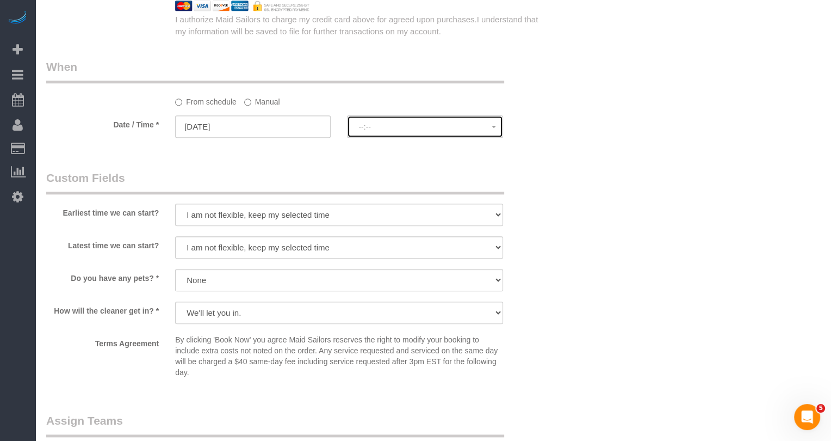
click at [371, 123] on span "--:--" at bounding box center [424, 126] width 133 height 9
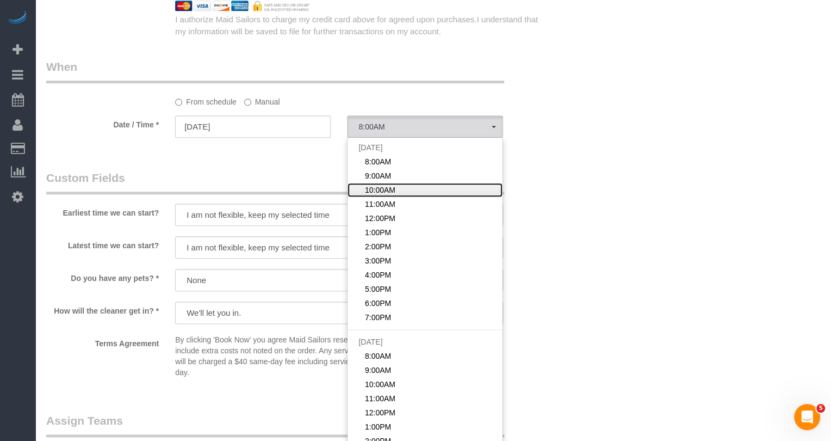
click at [386, 183] on link "10:00AM" at bounding box center [425, 190] width 154 height 14
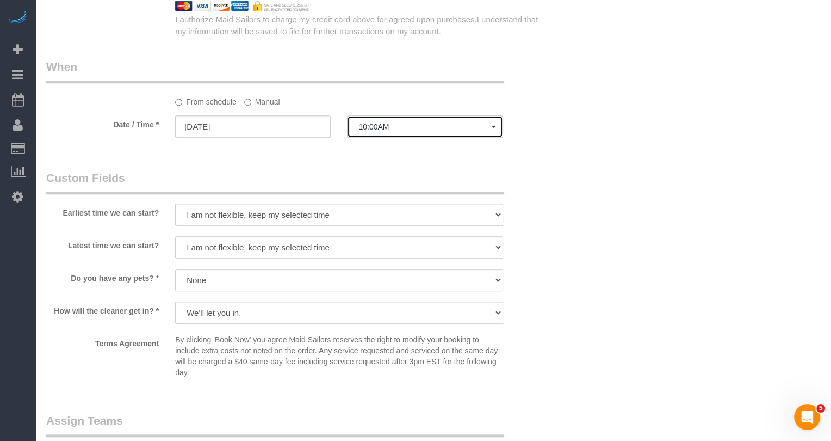
click at [386, 133] on button "10:00AM" at bounding box center [425, 126] width 156 height 22
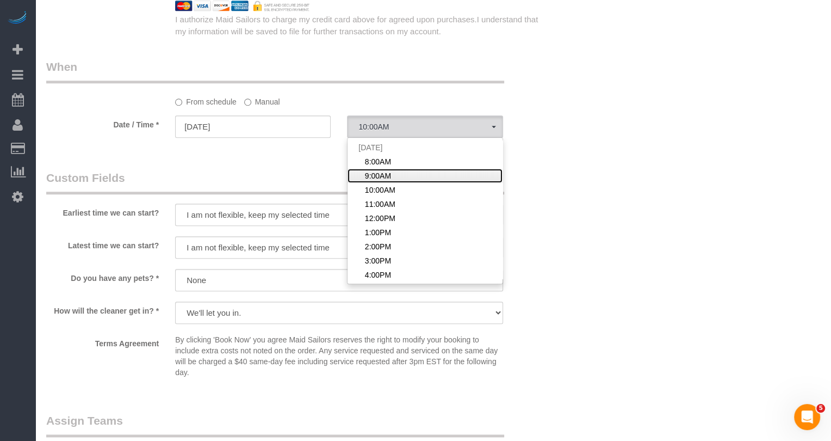
click at [384, 176] on span "9:00AM" at bounding box center [378, 175] width 26 height 11
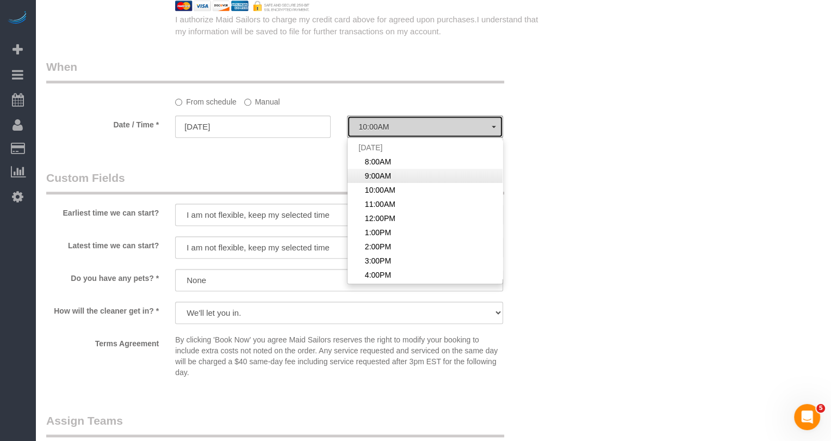
select select "spot102"
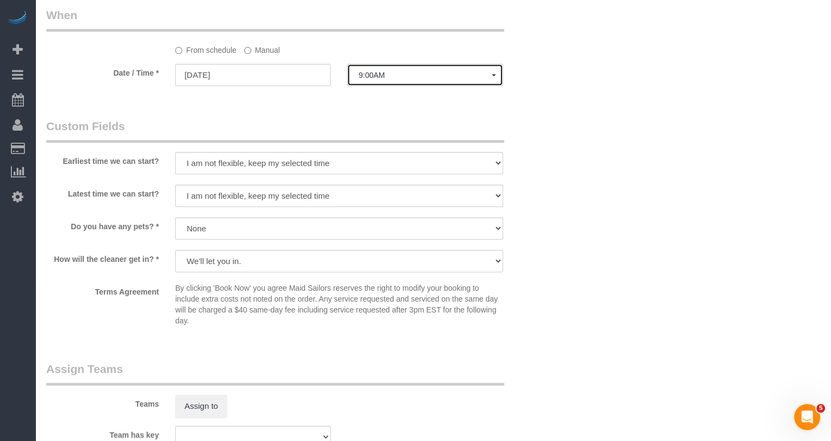
scroll to position [1216, 0]
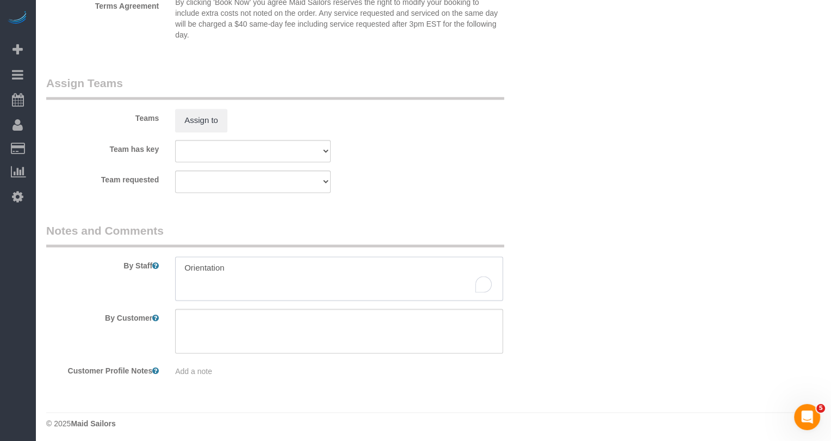
drag, startPoint x: 261, startPoint y: 264, endPoint x: 163, endPoint y: 264, distance: 97.9
click at [162, 264] on div "By Staff" at bounding box center [296, 261] width 516 height 78
type textarea "meeting with management"
click at [190, 123] on button "Assign to" at bounding box center [201, 120] width 52 height 23
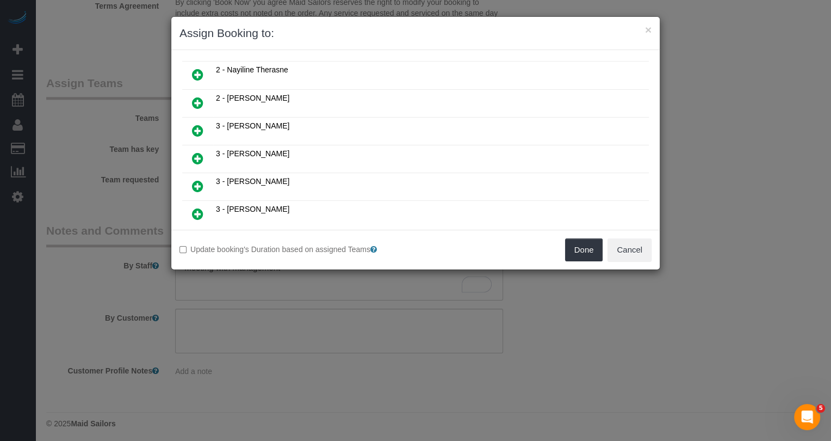
click at [204, 203] on link at bounding box center [198, 214] width 26 height 22
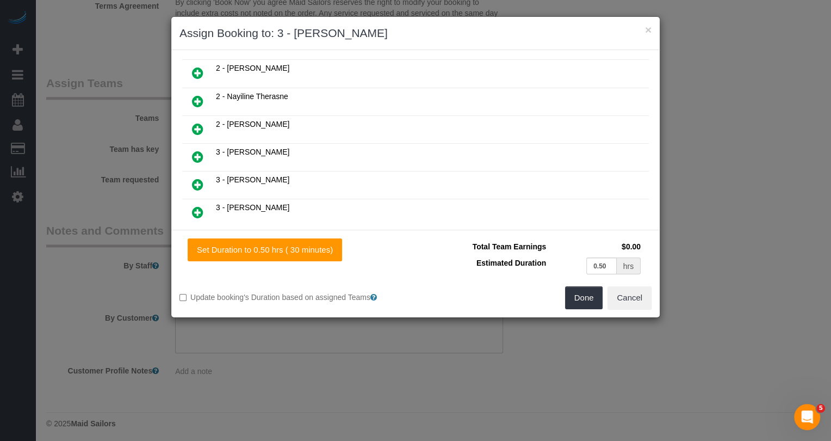
scroll to position [555, 0]
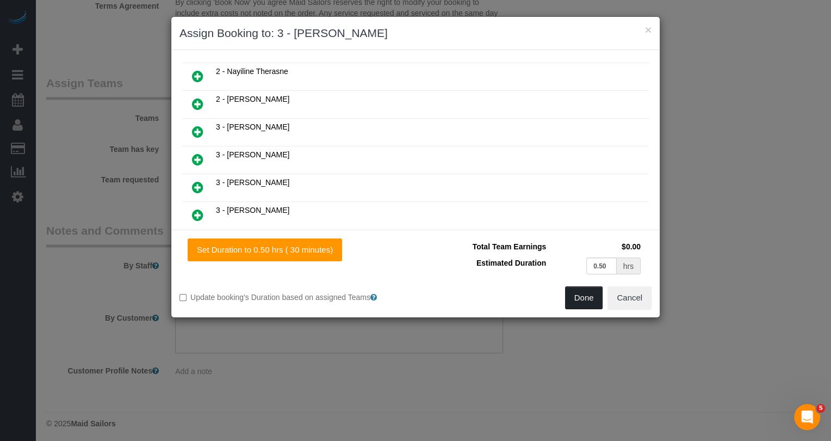
click at [587, 294] on button "Done" at bounding box center [584, 297] width 38 height 23
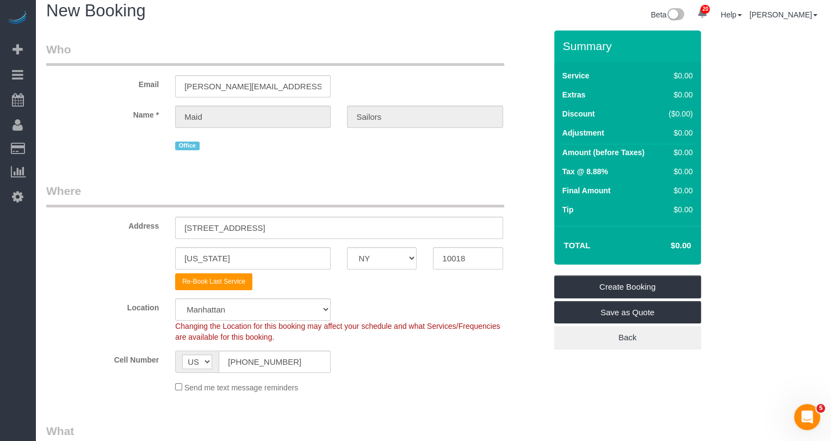
scroll to position [0, 0]
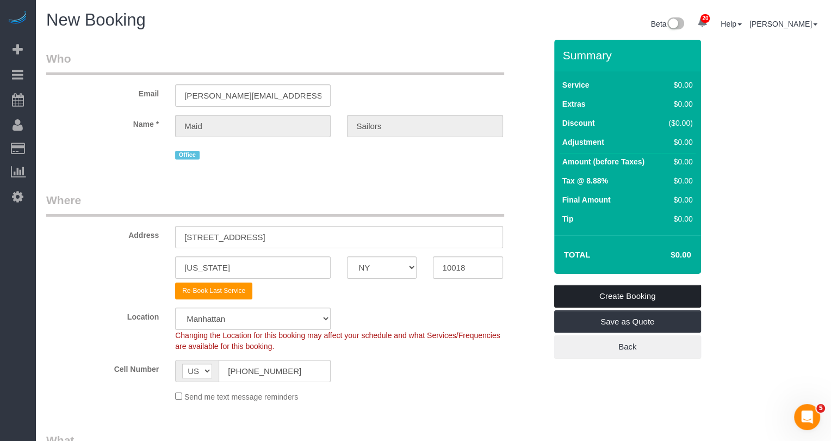
click at [636, 300] on link "Create Booking" at bounding box center [627, 295] width 147 height 23
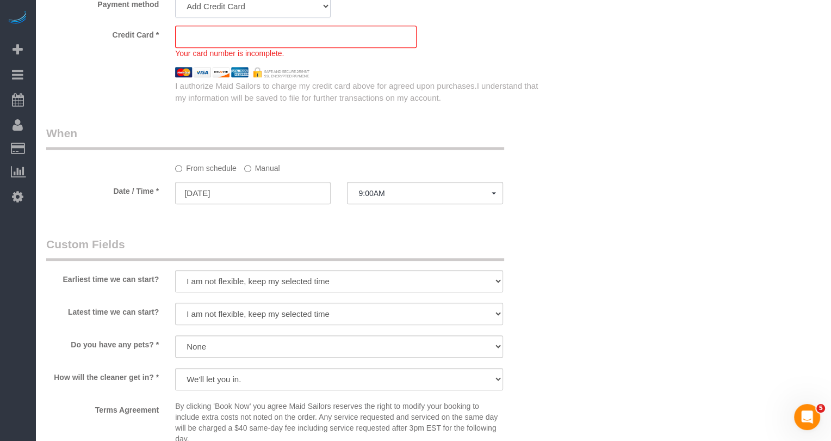
click at [250, 8] on select "Add Credit Card Cash Check Paypal" at bounding box center [253, 6] width 156 height 22
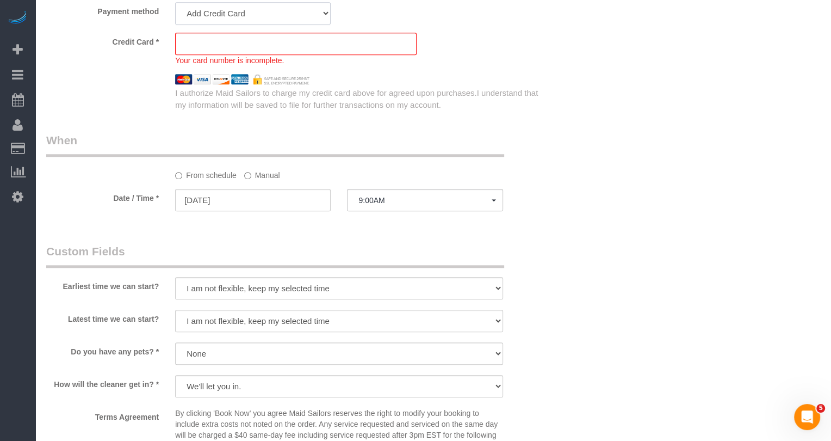
select select "string:cash"
click at [175, 2] on select "Add Credit Card Cash Check Paypal" at bounding box center [253, 13] width 156 height 22
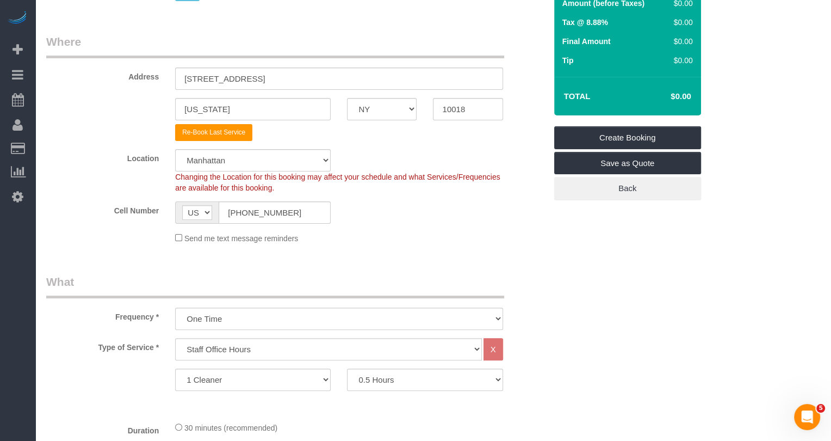
scroll to position [0, 0]
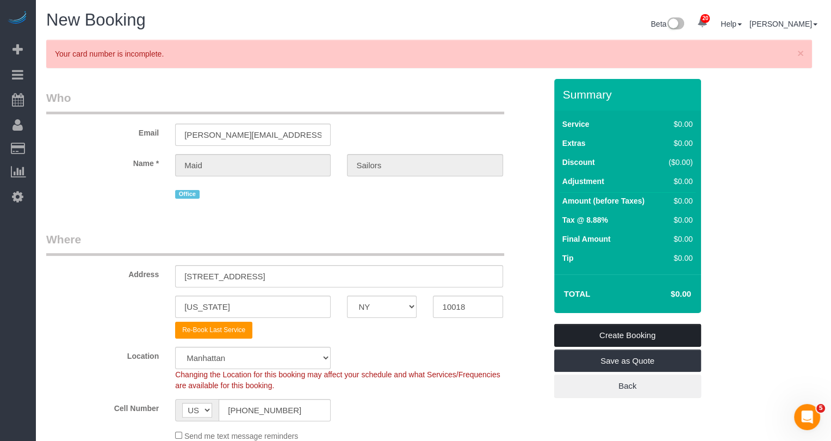
click at [648, 336] on link "Create Booking" at bounding box center [627, 335] width 147 height 23
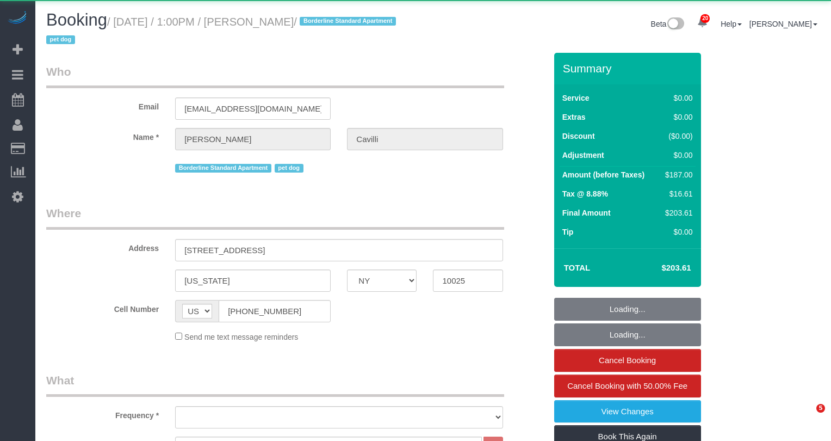
select select "NY"
select select "2"
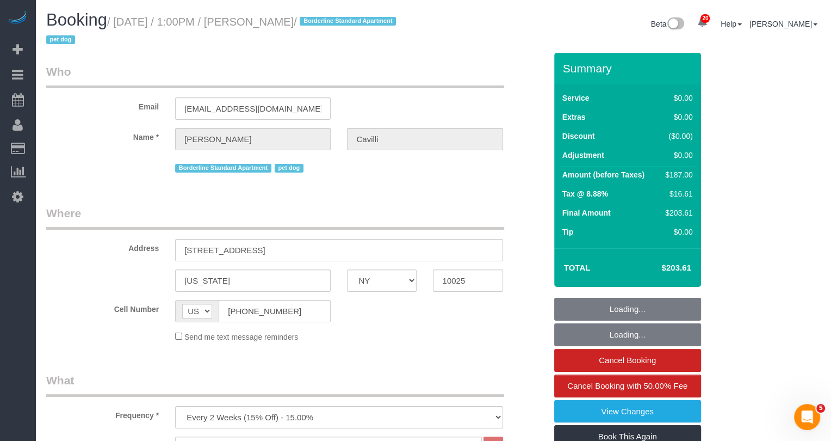
select select "object:925"
select select "string:stripe-pm_1RY8gG4VGloSiKo7or0hj2s2"
select select "2"
select select "spot1"
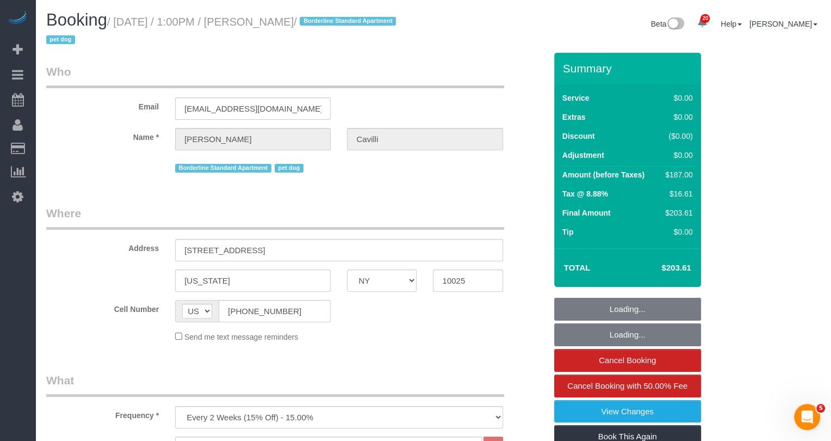
select select "number:89"
select select "number:90"
select select "number:13"
select select "number:5"
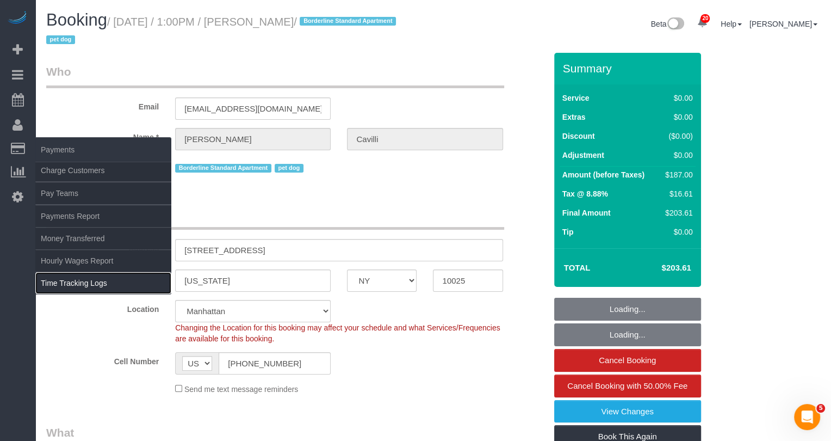
click at [132, 278] on link "Time Tracking Logs" at bounding box center [103, 283] width 136 height 22
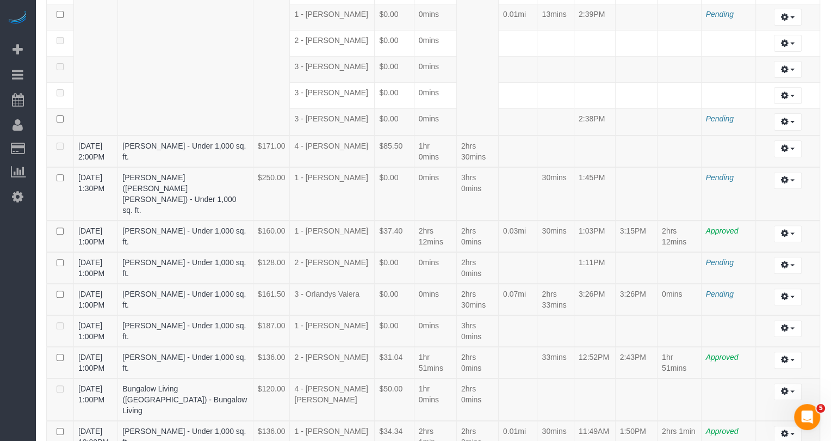
scroll to position [322, 0]
click at [785, 330] on icon "button" at bounding box center [785, 327] width 8 height 7
click at [783, 355] on link "Edit" at bounding box center [758, 347] width 86 height 14
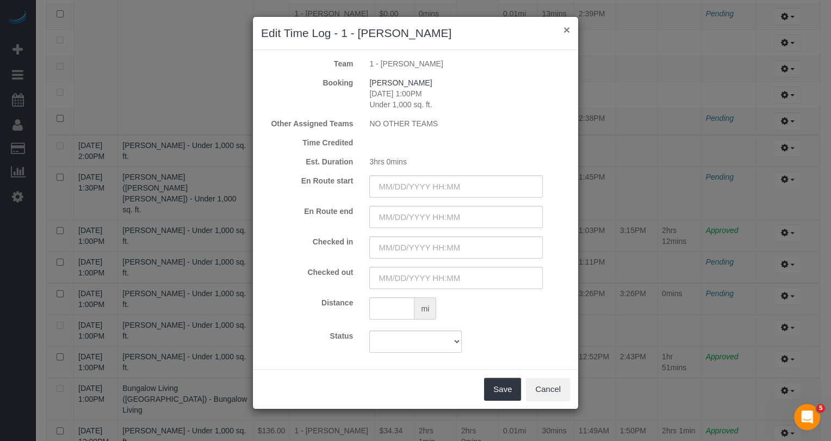
click at [565, 30] on button "×" at bounding box center [566, 29] width 7 height 11
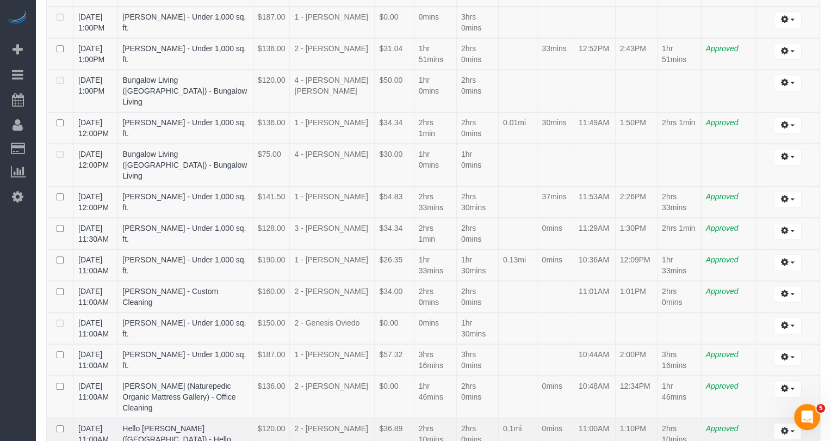
scroll to position [631, 0]
drag, startPoint x: 792, startPoint y: 348, endPoint x: 785, endPoint y: 348, distance: 7.1
click at [792, 332] on button "button" at bounding box center [788, 323] width 28 height 17
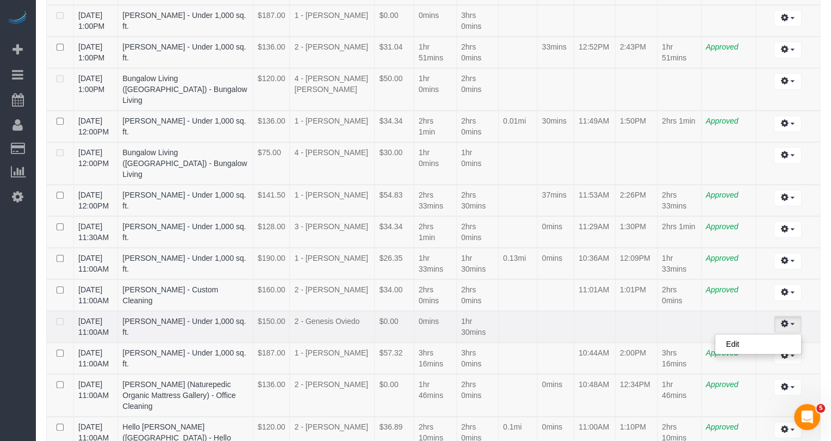
click at [765, 354] on ul "Edit" at bounding box center [758, 343] width 87 height 21
drag, startPoint x: 785, startPoint y: 346, endPoint x: 780, endPoint y: 350, distance: 7.0
click at [785, 326] on icon "button" at bounding box center [785, 323] width 8 height 7
click at [749, 351] on link "Edit" at bounding box center [758, 344] width 86 height 14
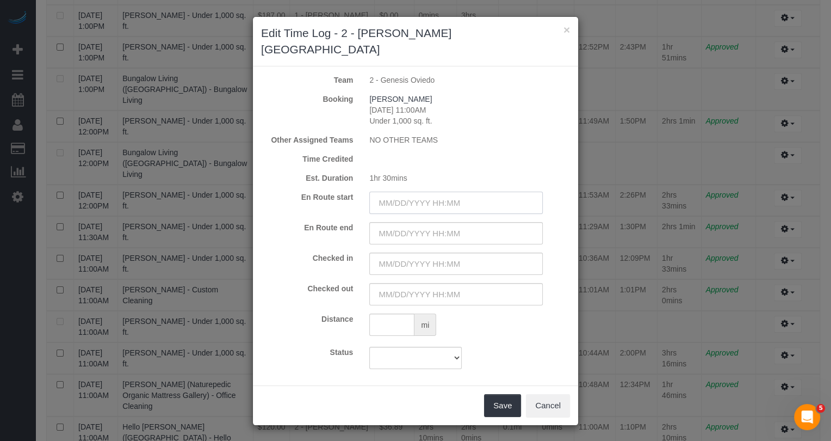
click at [454, 191] on input "text" at bounding box center [455, 202] width 173 height 22
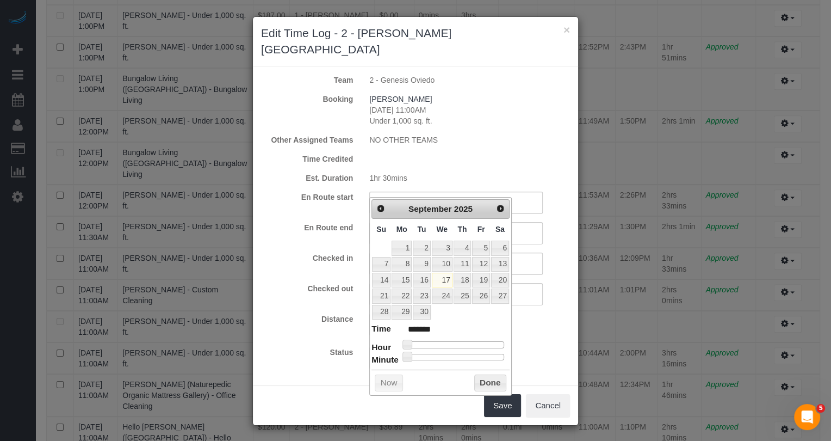
type input "[DATE] 9:00AM"
type input "******"
click at [447, 341] on div at bounding box center [455, 344] width 97 height 7
type input "[DATE] 10:00AM"
type input "*******"
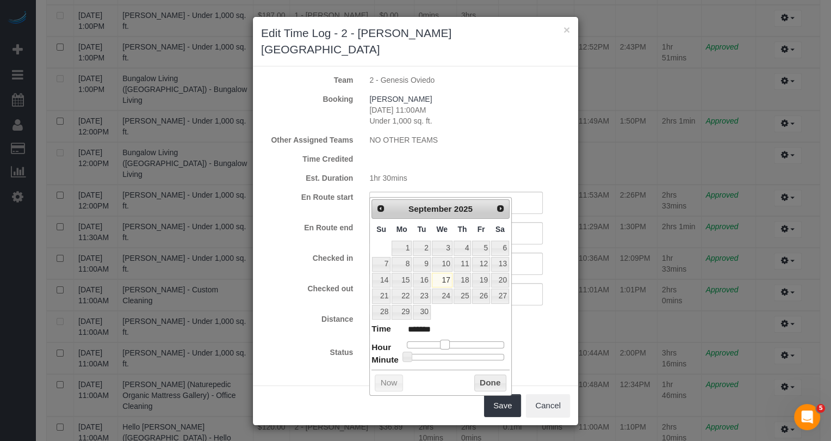
type input "[DATE] 11:00AM"
type input "*******"
drag, startPoint x: 447, startPoint y: 338, endPoint x: 457, endPoint y: 338, distance: 10.9
click at [457, 339] on span at bounding box center [453, 344] width 10 height 10
type input "[DATE] 11:16AM"
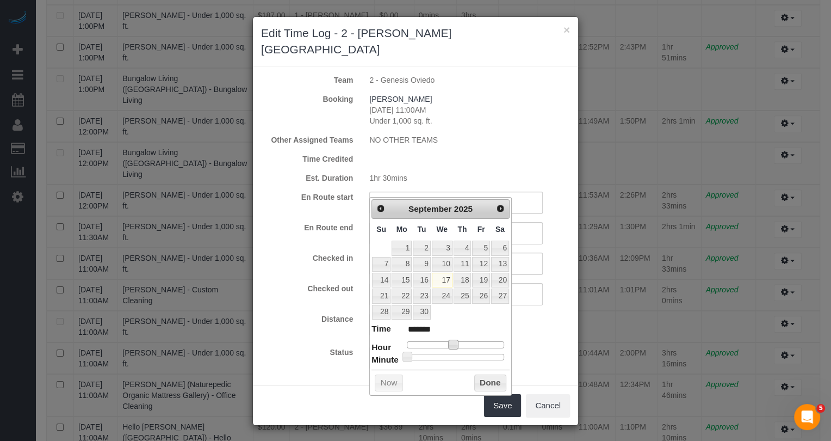
type input "*******"
click at [433, 354] on div at bounding box center [455, 357] width 97 height 7
type input "[DATE] 11:15AM"
type input "*******"
type input "[DATE] 11:13AM"
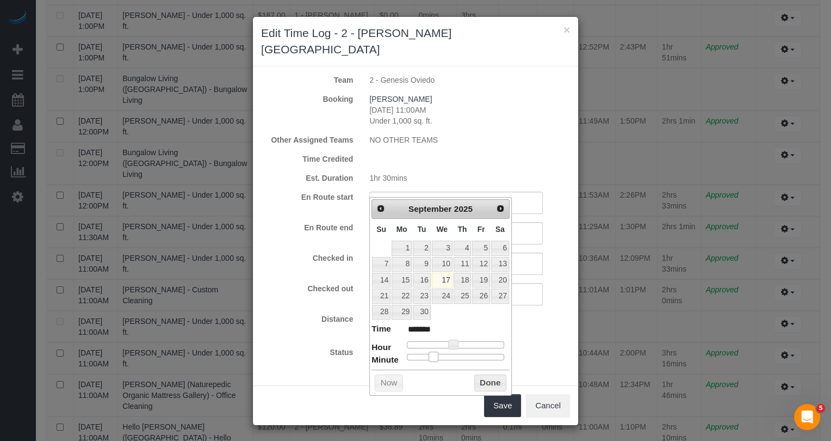
type input "*******"
type input "[DATE] 11:12AM"
type input "*******"
type input "[DATE] 11:11AM"
type input "*******"
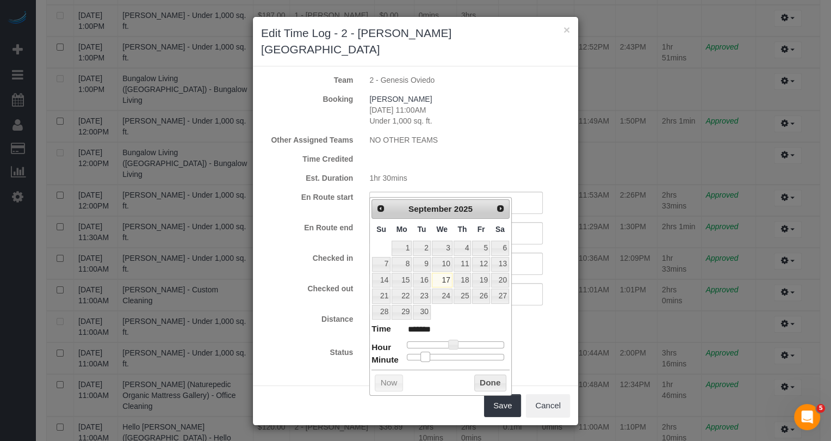
drag, startPoint x: 433, startPoint y: 351, endPoint x: 425, endPoint y: 351, distance: 8.2
click at [425, 351] on span at bounding box center [425, 356] width 10 height 10
click at [522, 252] on input "text" at bounding box center [455, 263] width 173 height 22
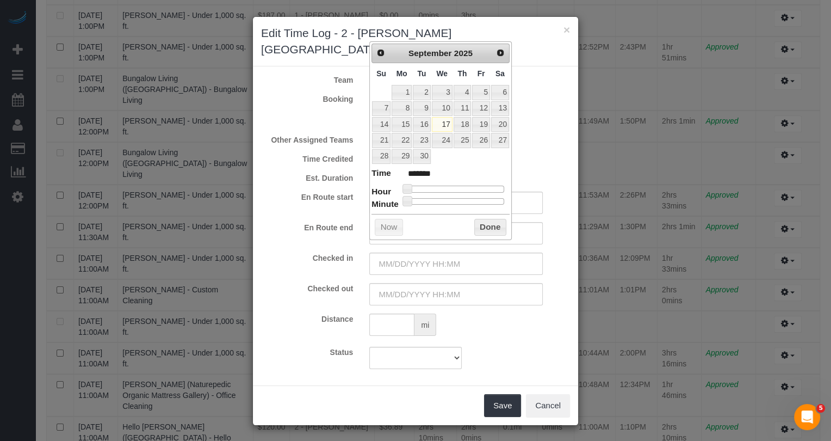
type input "[DATE] 11:00AM"
type input "*******"
click at [453, 185] on div at bounding box center [455, 188] width 97 height 7
type input "[DATE] 11:19AM"
type input "*******"
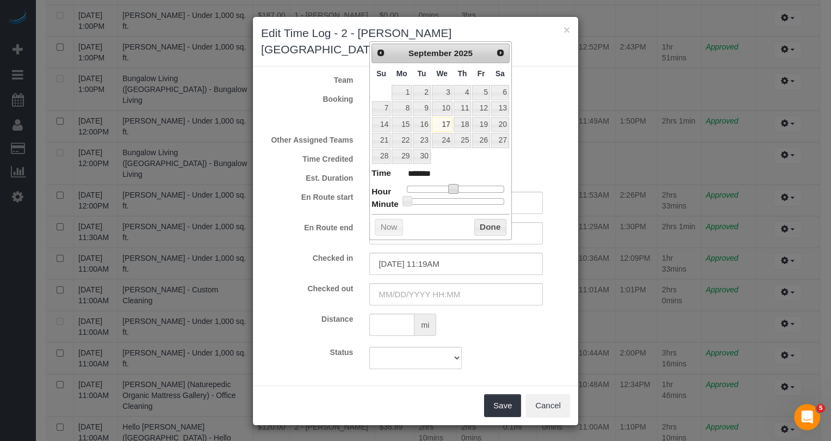
click at [438, 198] on div at bounding box center [455, 201] width 97 height 7
type input "[DATE] 11:18AM"
type input "*******"
type input "[DATE] 11:17AM"
type input "*******"
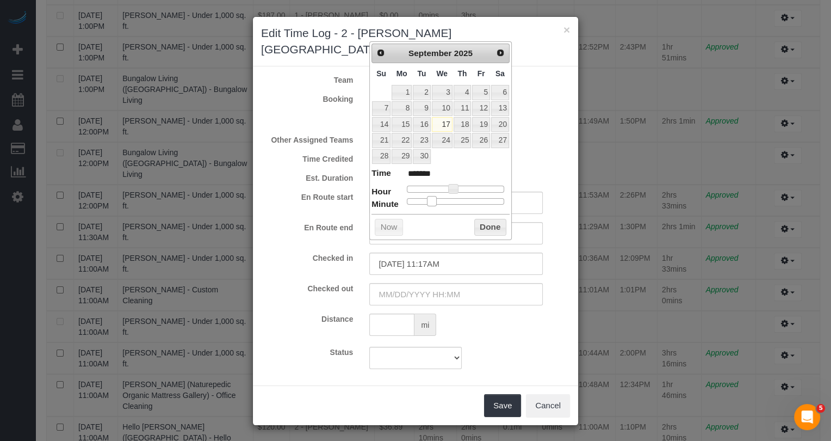
type input "[DATE] 11:14AM"
type input "*******"
type input "[DATE] 11:13AM"
type input "*******"
type input "[DATE] 11:12AM"
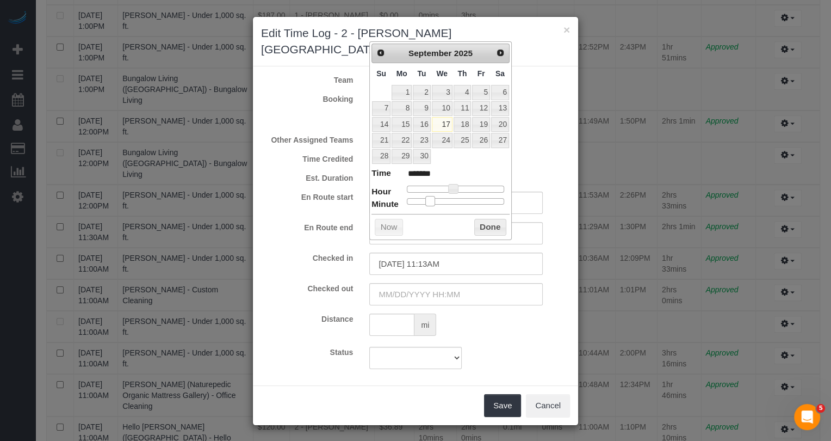
type input "*******"
type input "[DATE] 11:11AM"
type input "*******"
drag, startPoint x: 438, startPoint y: 198, endPoint x: 425, endPoint y: 199, distance: 13.1
click at [425, 199] on span at bounding box center [425, 201] width 10 height 10
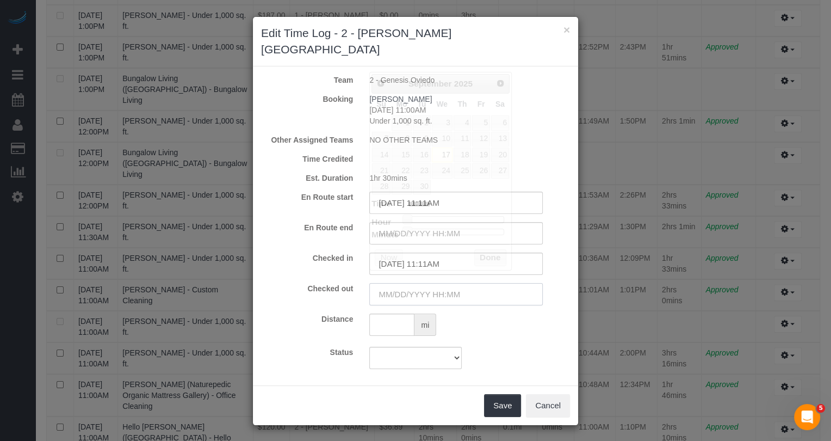
click at [452, 283] on input "text" at bounding box center [455, 294] width 173 height 22
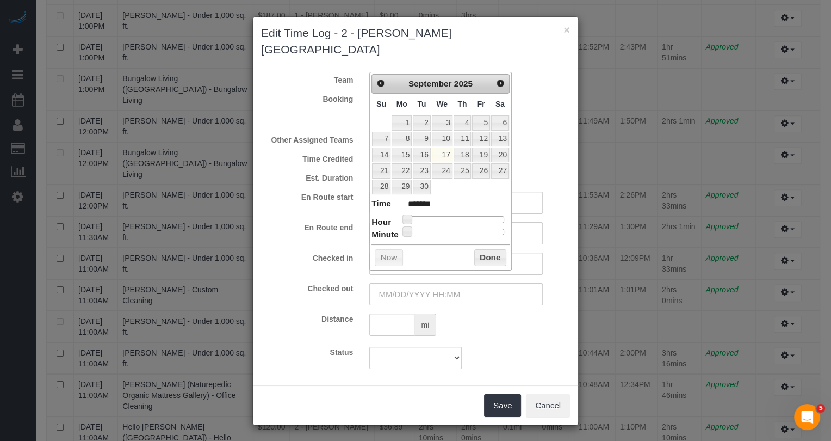
type input "[DATE] 1:00PM"
type input "******"
click at [461, 216] on div at bounding box center [455, 219] width 97 height 7
type input "[DATE] 12:00PM"
type input "*******"
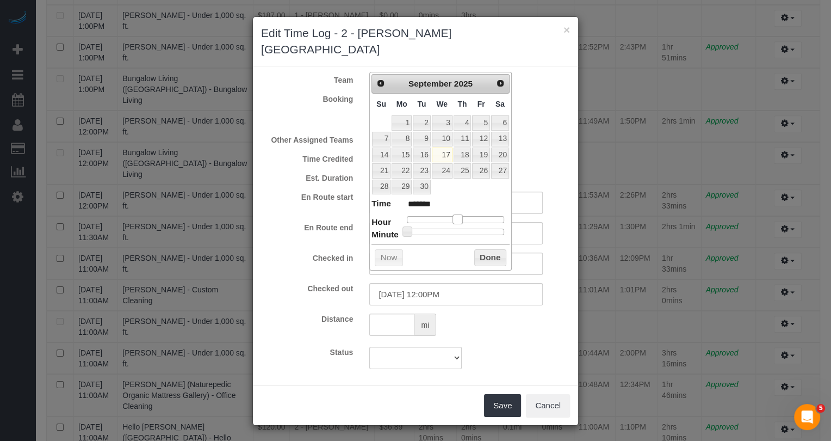
click at [459, 214] on span at bounding box center [457, 219] width 10 height 10
type input "[DATE] 12:48PM"
type input "*******"
click at [486, 228] on div at bounding box center [455, 231] width 97 height 7
type input "[DATE] 12:47PM"
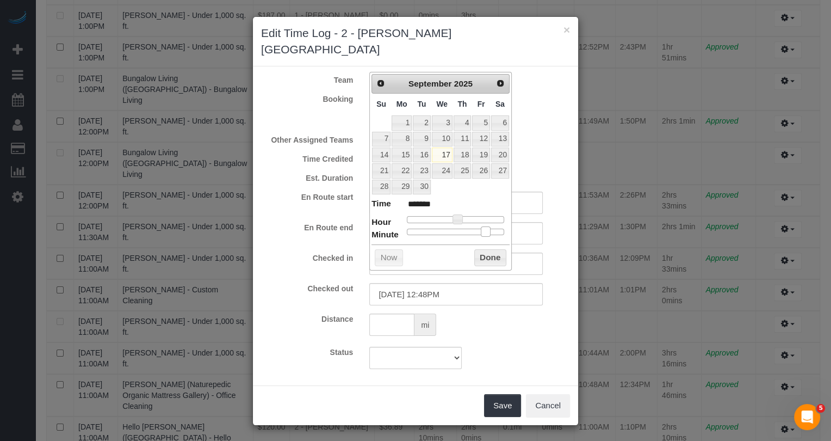
type input "*******"
type input "[DATE] 12:46PM"
type input "*******"
type input "[DATE] 12:45PM"
type input "*******"
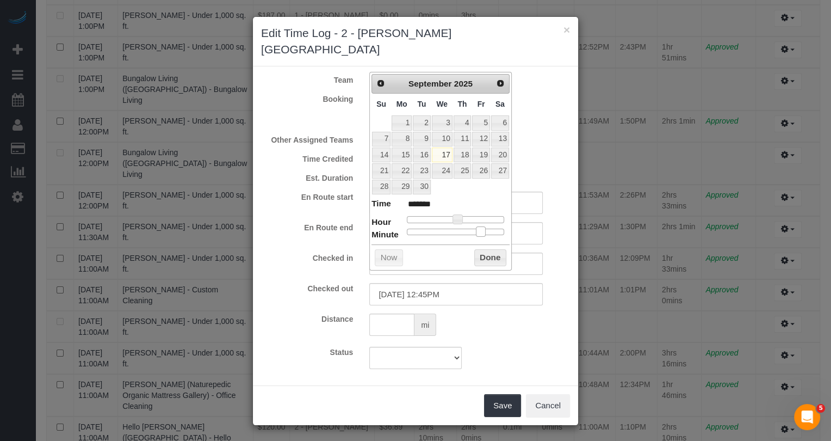
type input "[DATE] 12:44PM"
type input "*******"
type input "[DATE] 12:43PM"
type input "*******"
type input "[DATE] 12:42PM"
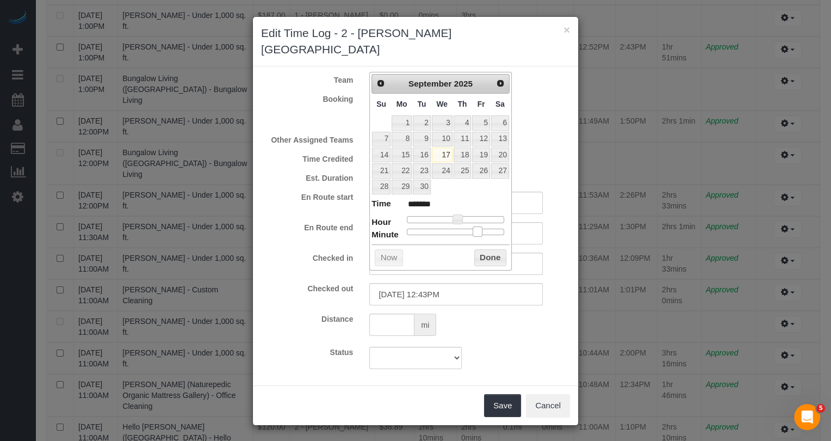
type input "*******"
type input "[DATE] 12:41PM"
type input "*******"
drag, startPoint x: 486, startPoint y: 226, endPoint x: 476, endPoint y: 228, distance: 10.5
click at [476, 228] on span at bounding box center [474, 231] width 10 height 10
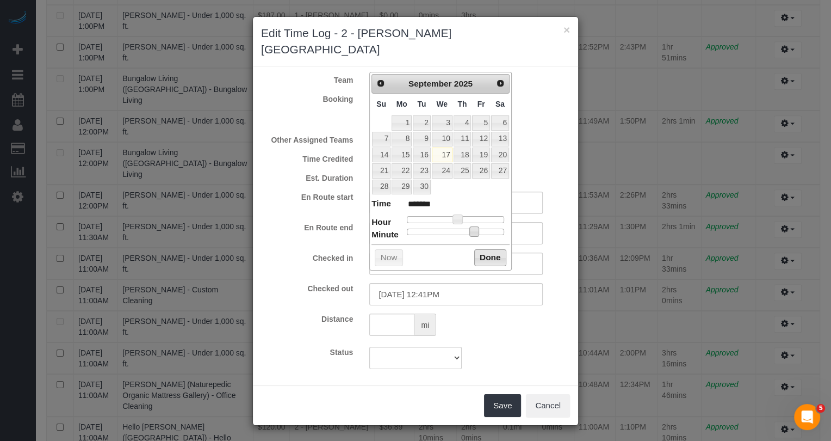
click at [492, 250] on button "Done" at bounding box center [490, 257] width 32 height 17
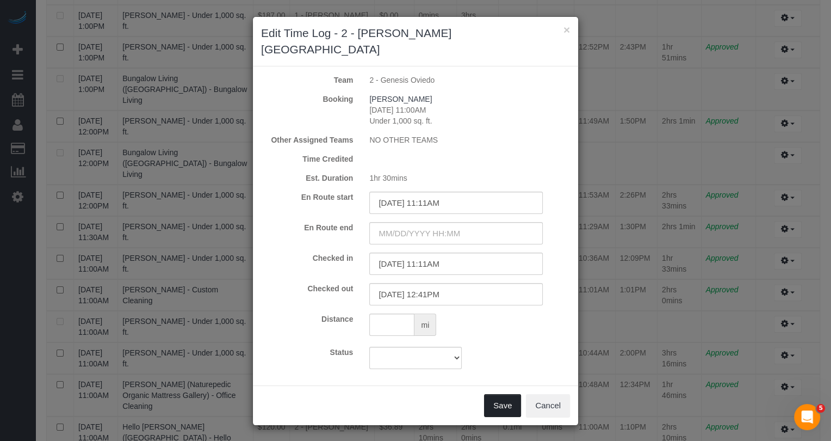
click at [512, 394] on button "Save" at bounding box center [502, 405] width 37 height 23
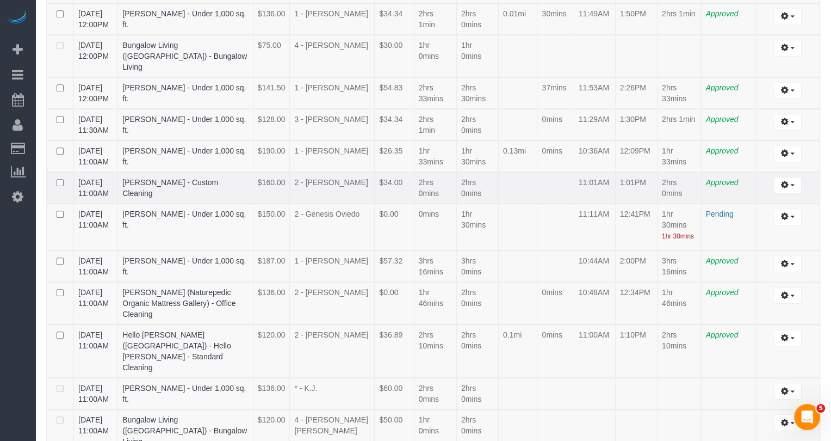
scroll to position [724, 0]
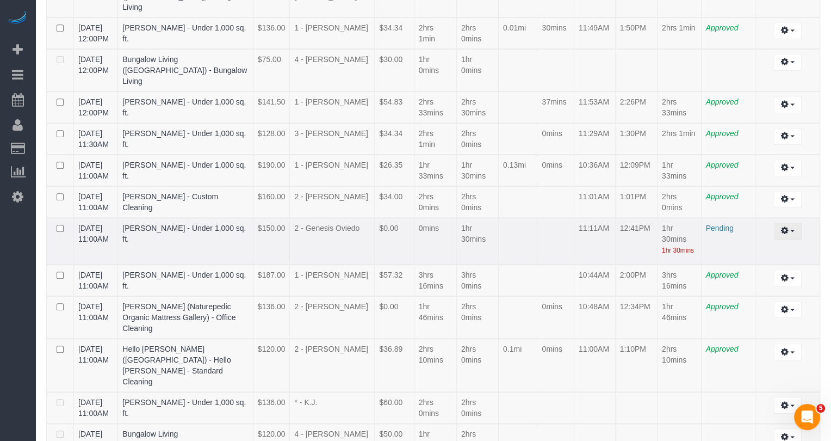
click at [789, 239] on button "button" at bounding box center [788, 230] width 28 height 17
click at [767, 258] on link "Edit" at bounding box center [758, 251] width 86 height 14
select select "draft"
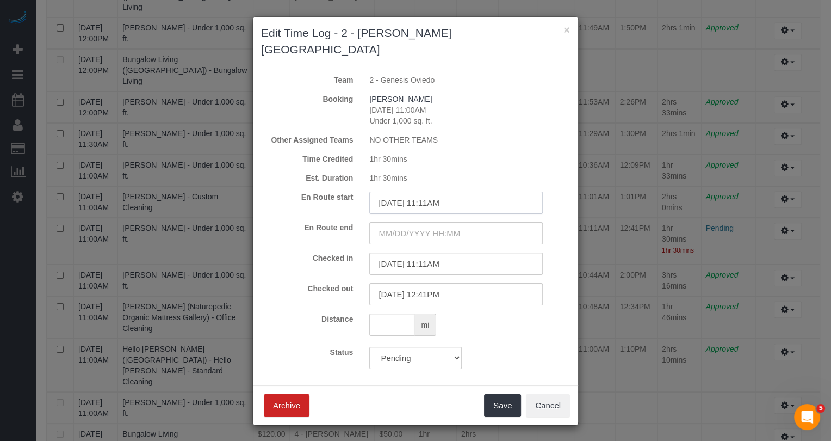
click at [449, 195] on input "[DATE] 11:11AM" at bounding box center [455, 202] width 173 height 22
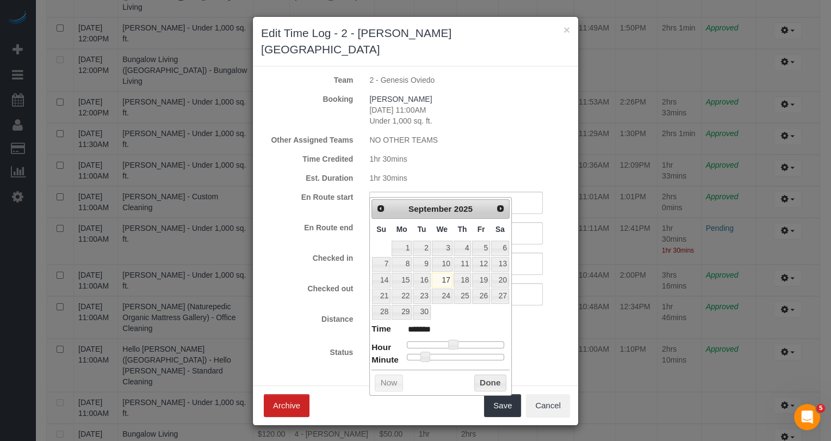
type input "[DATE] 12:11PM"
type input "*******"
type input "[DATE] 11:11AM"
type input "*******"
click at [455, 342] on div at bounding box center [455, 344] width 97 height 7
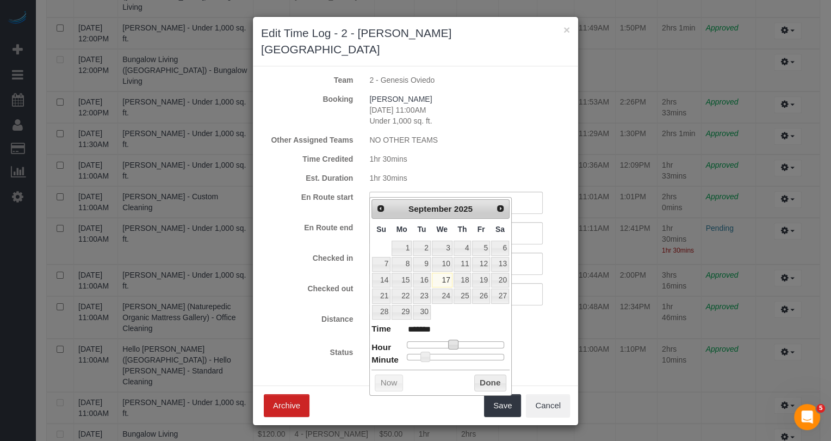
type input "[DATE] 11:32AM"
type input "*******"
click at [460, 354] on div at bounding box center [455, 357] width 97 height 7
type input "[DATE] 11:31AM"
type input "*******"
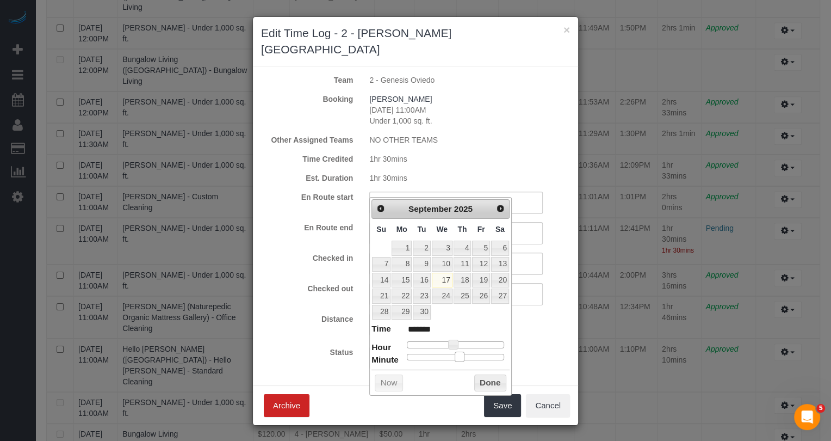
type input "[DATE] 11:30AM"
type input "*******"
click at [457, 354] on span at bounding box center [456, 356] width 10 height 10
type input "[DATE] 11:31AM"
type input "*******"
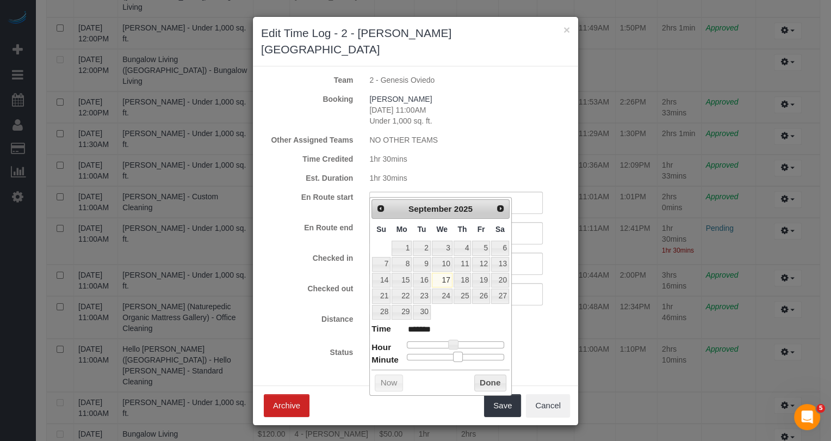
click at [460, 354] on span at bounding box center [458, 356] width 10 height 10
click at [531, 346] on div "Status Approved Approved + Update team with Time Reported Approved + Update tea…" at bounding box center [415, 357] width 325 height 22
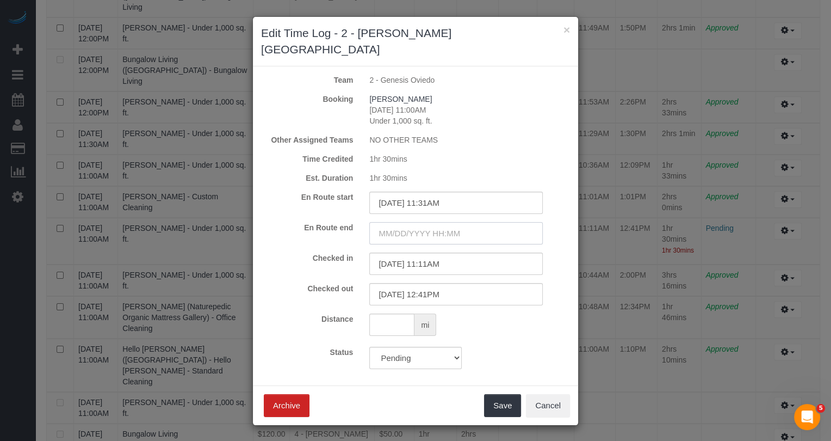
click at [432, 222] on input "text" at bounding box center [455, 233] width 173 height 22
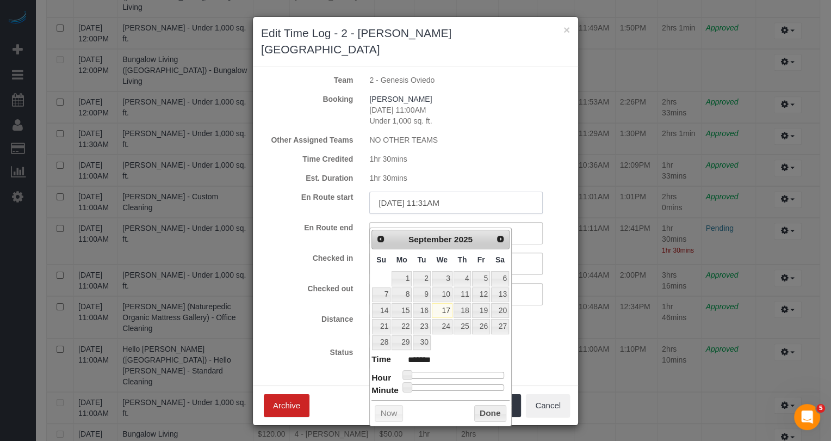
click at [436, 191] on input "[DATE] 11:31AM" at bounding box center [455, 202] width 173 height 22
type input "[DATE] 3:41PM"
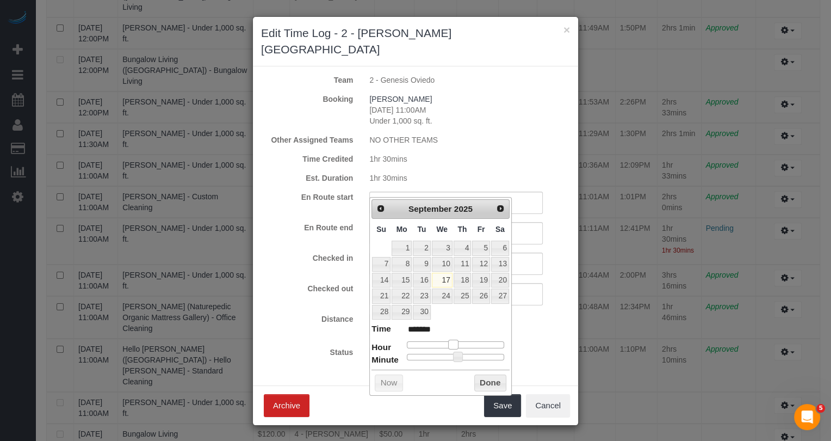
type input "[DATE] 10:31AM"
type input "*******"
click at [450, 340] on span at bounding box center [449, 344] width 10 height 10
click at [482, 374] on button "Done" at bounding box center [490, 382] width 32 height 17
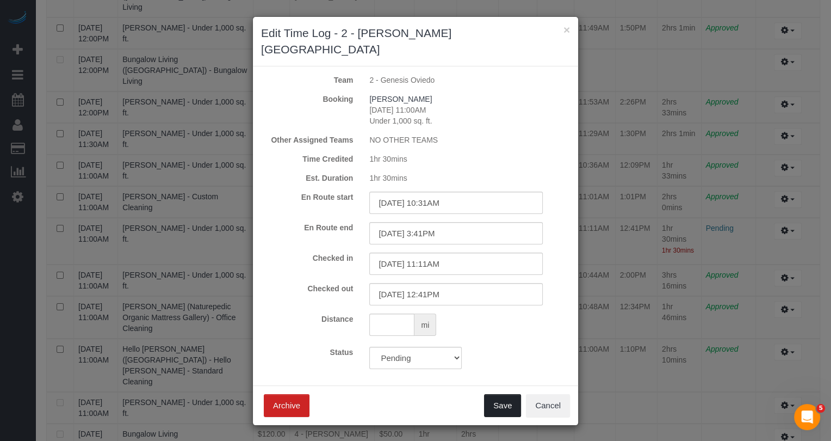
click at [494, 394] on button "Save" at bounding box center [502, 405] width 37 height 23
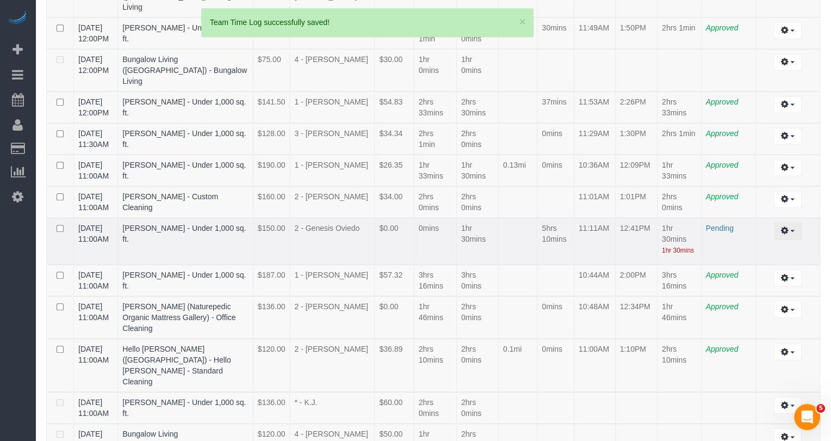
click at [792, 232] on span "button" at bounding box center [792, 231] width 4 height 2
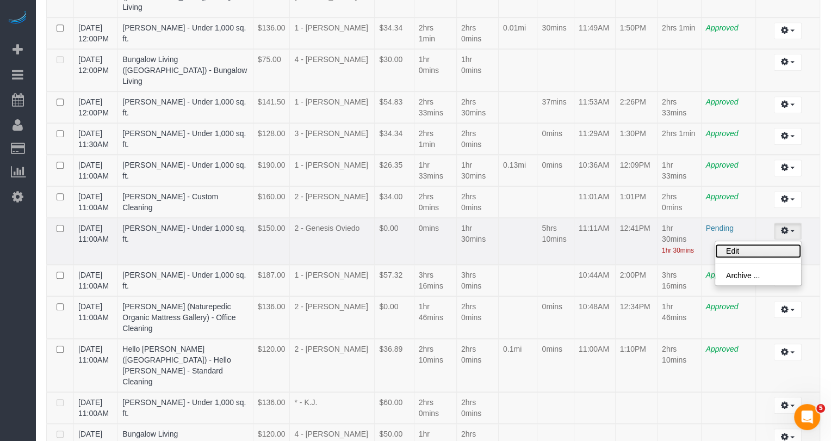
click at [775, 258] on link "Edit" at bounding box center [758, 251] width 86 height 14
select select "draft"
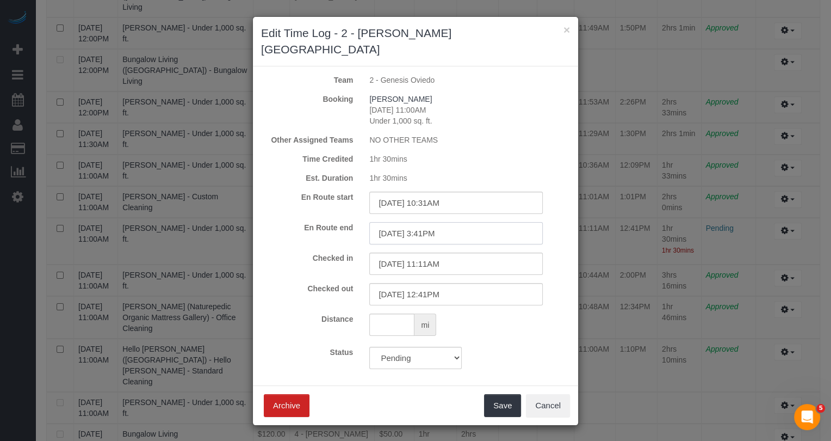
click at [442, 222] on input "[DATE] 3:41PM" at bounding box center [455, 233] width 173 height 22
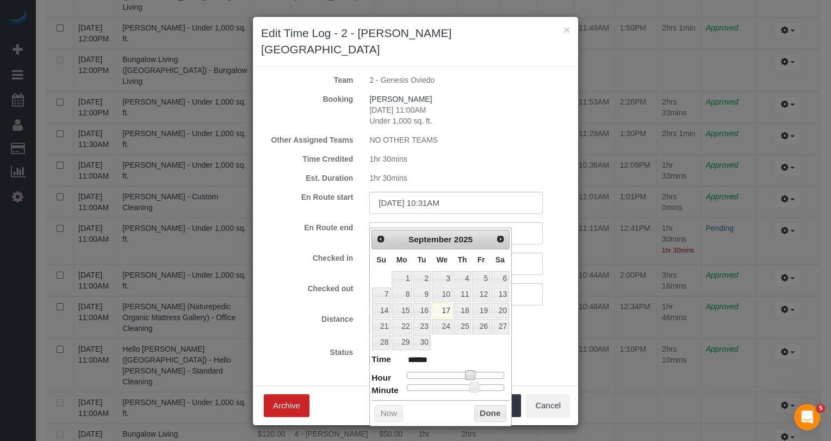
type input "[DATE] 2:41PM"
type input "******"
type input "[DATE] 1:41PM"
type input "******"
type input "[DATE] 12:41PM"
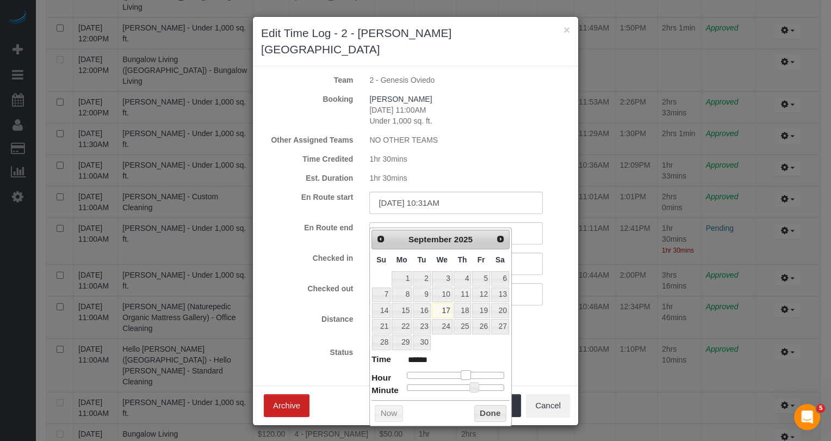
type input "*******"
type input "[DATE] 11:41AM"
type input "*******"
drag, startPoint x: 470, startPoint y: 370, endPoint x: 454, endPoint y: 370, distance: 16.3
click at [454, 370] on span at bounding box center [453, 375] width 10 height 10
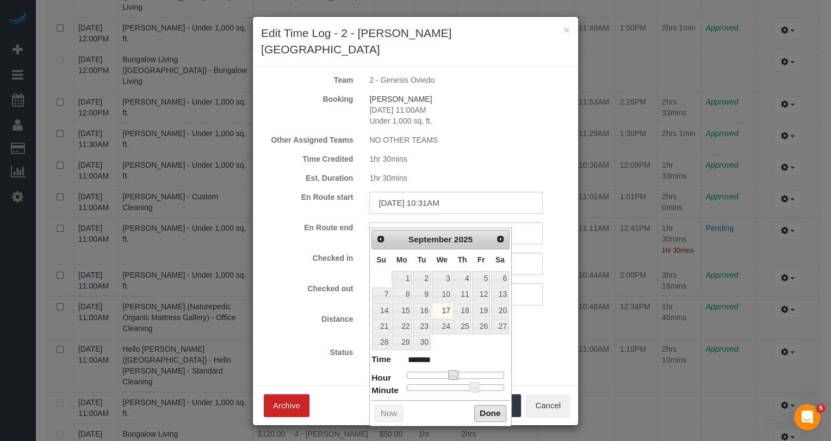
click at [492, 405] on button "Done" at bounding box center [490, 413] width 32 height 17
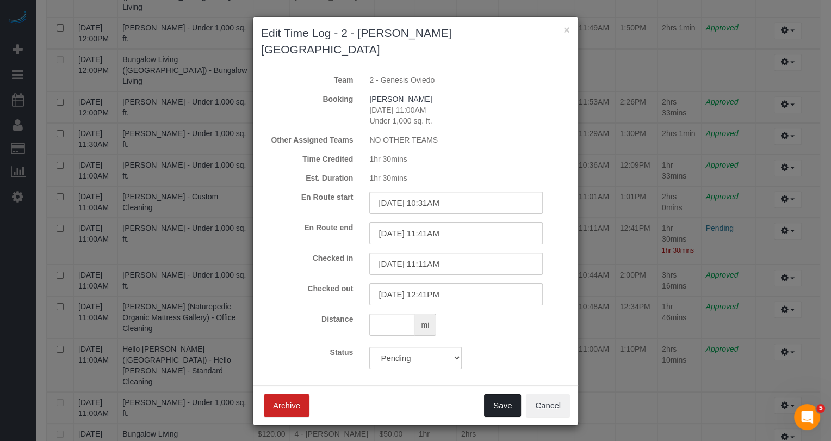
click at [498, 394] on button "Save" at bounding box center [502, 405] width 37 height 23
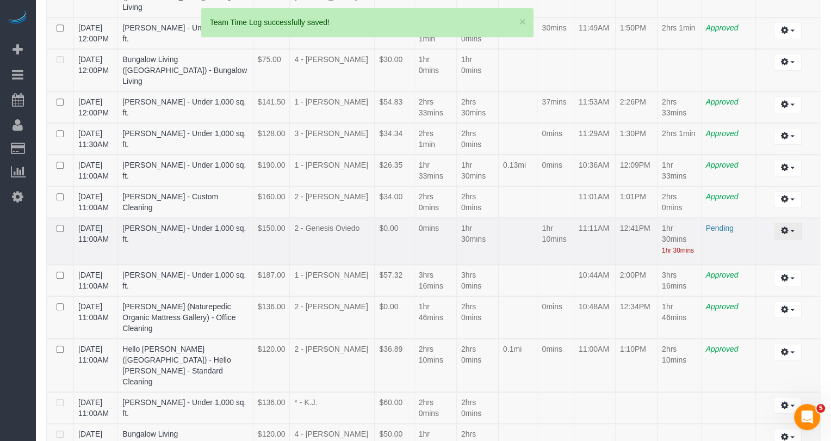
click at [785, 233] on icon "button" at bounding box center [785, 230] width 8 height 7
click at [764, 258] on link "Edit" at bounding box center [758, 251] width 86 height 14
select select "draft"
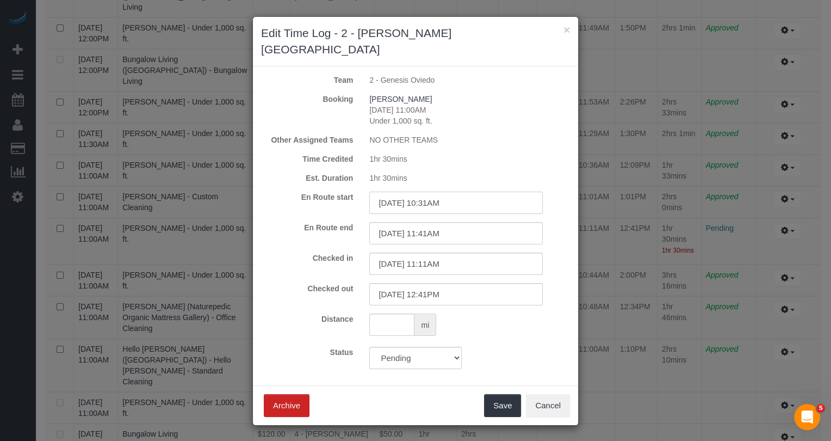
click at [427, 191] on input "[DATE] 10:31AM" at bounding box center [455, 202] width 173 height 22
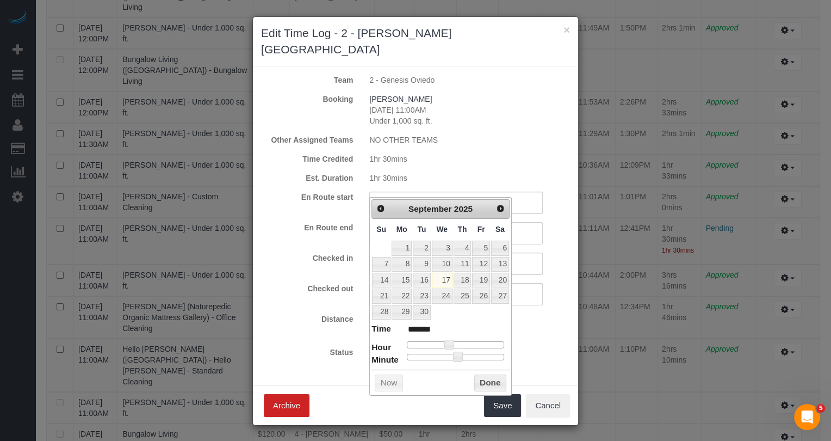
type input "[DATE] 10:48AM"
type input "*******"
click at [486, 354] on div at bounding box center [455, 357] width 97 height 7
type input "[DATE] 10:50AM"
type input "*******"
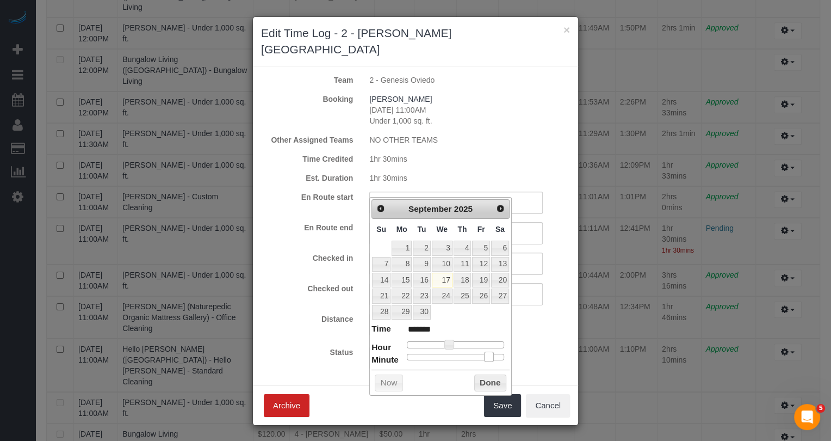
type input "[DATE] 10:49AM"
type input "*******"
type input "[DATE] 10:48AM"
type input "*******"
type input "[DATE] 10:45AM"
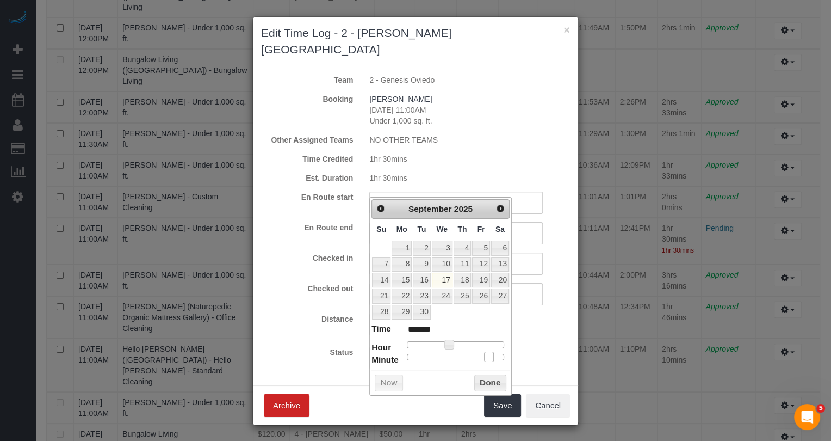
type input "*******"
type input "[DATE] 10:43AM"
type input "*******"
type input "[DATE] 10:42AM"
type input "*******"
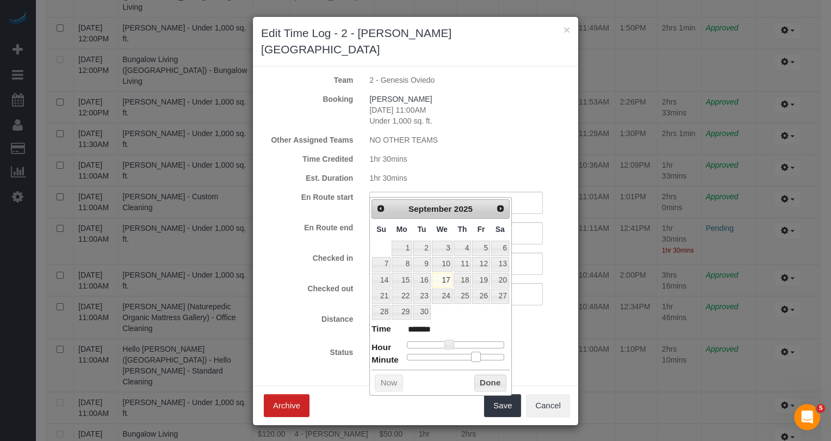
type input "[DATE] 10:41AM"
type input "*******"
drag, startPoint x: 486, startPoint y: 354, endPoint x: 475, endPoint y: 355, distance: 11.0
click at [475, 355] on span at bounding box center [474, 356] width 10 height 10
click at [482, 375] on button "Done" at bounding box center [490, 382] width 32 height 17
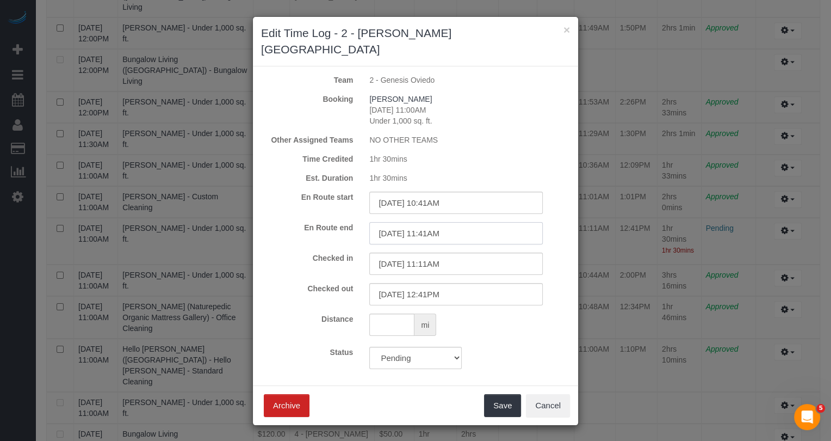
click at [442, 222] on input "[DATE] 11:41AM" at bounding box center [455, 233] width 173 height 22
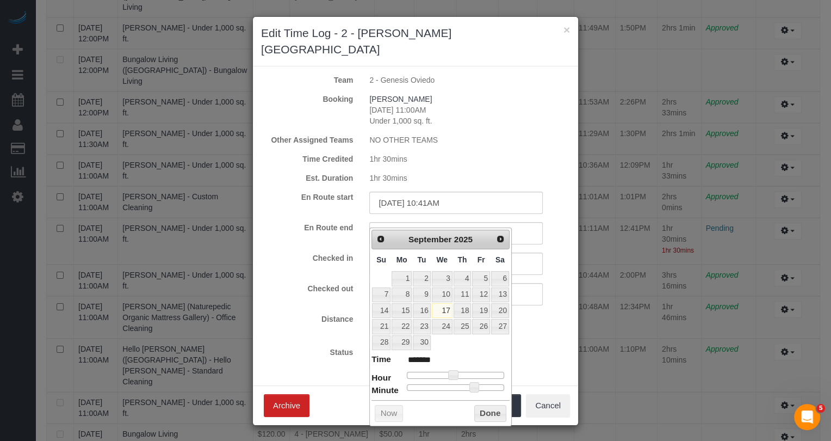
type input "[DATE] 11:13AM"
type input "*******"
click at [429, 387] on div at bounding box center [455, 387] width 97 height 7
type input "[DATE] 11:12AM"
type input "*******"
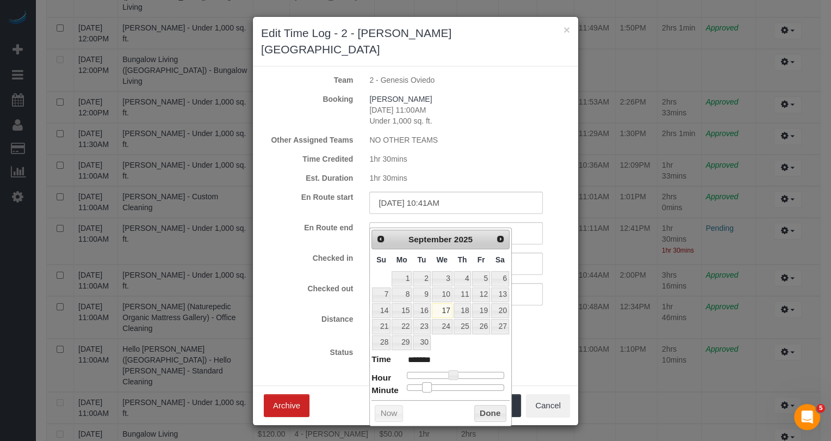
type input "[DATE] 11:11AM"
type input "*******"
click at [426, 386] on span at bounding box center [425, 387] width 10 height 10
click at [541, 346] on div "Status Approved Approved + Update team with Time Reported Approved + Update tea…" at bounding box center [415, 357] width 325 height 22
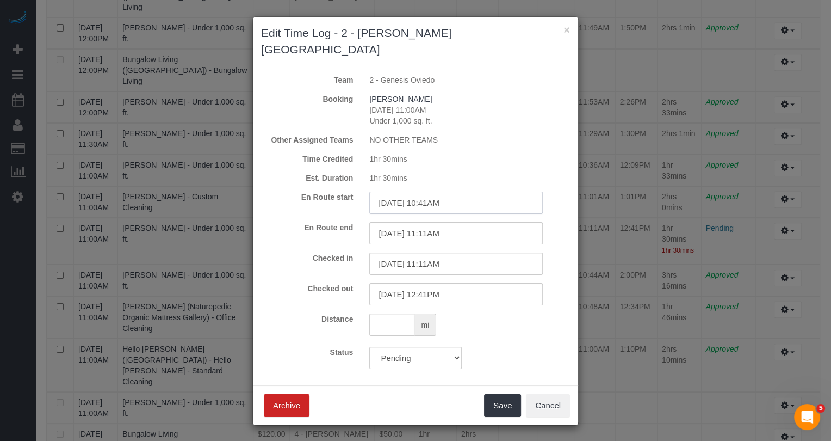
click at [446, 191] on input "[DATE] 10:41AM" at bounding box center [455, 202] width 173 height 22
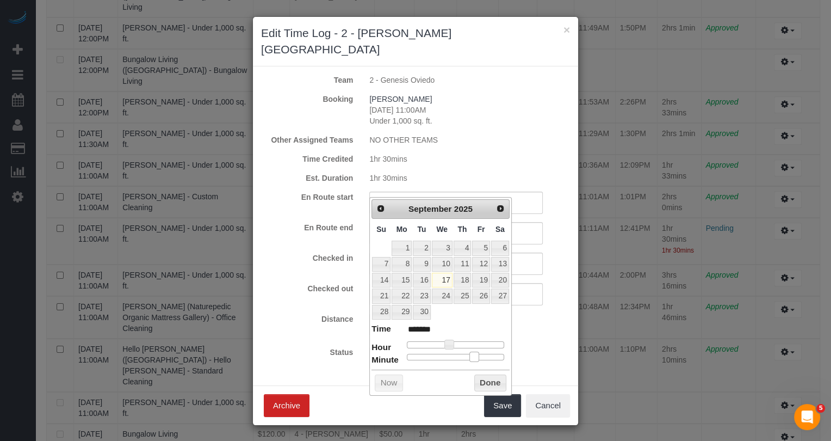
type input "[DATE] 10:40AM"
type input "*******"
type input "[DATE] 10:39AM"
type input "*******"
type input "[DATE] 10:38AM"
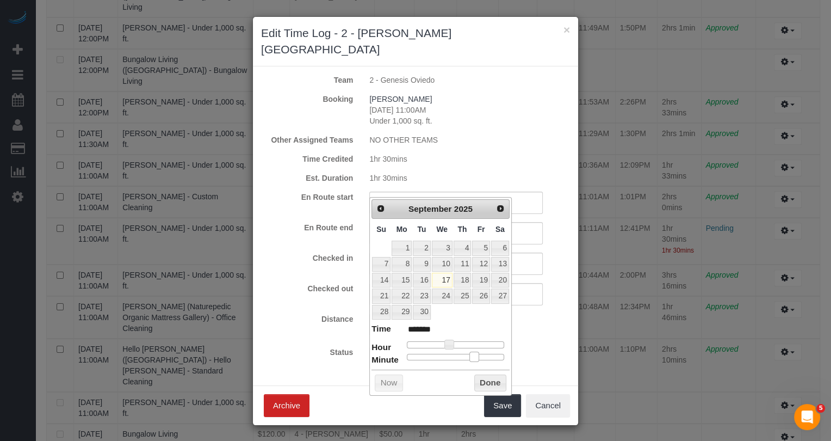
type input "*******"
type input "[DATE] 10:37AM"
type input "*******"
type input "[DATE] 10:36AM"
type input "*******"
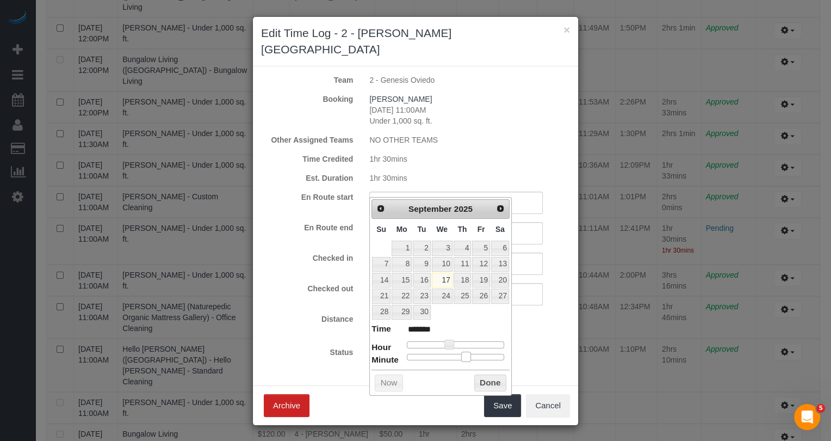
type input "[DATE] 10:35AM"
type input "*******"
type input "[DATE] 10:34AM"
type input "*******"
type input "[DATE] 10:33AM"
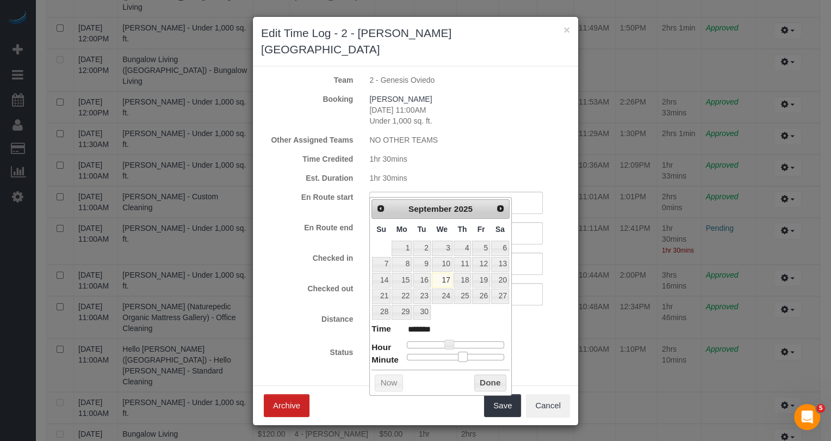
type input "*******"
type input "[DATE] 10:32AM"
type input "*******"
type input "[DATE] 10:31AM"
type input "*******"
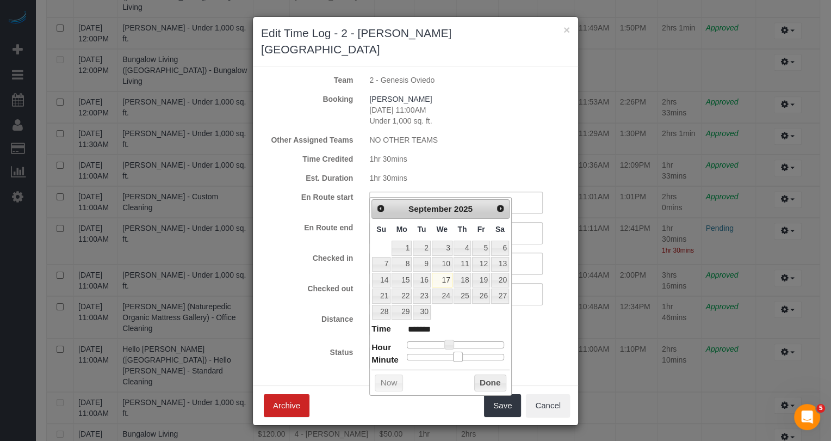
drag, startPoint x: 476, startPoint y: 357, endPoint x: 461, endPoint y: 356, distance: 15.3
click at [461, 356] on span at bounding box center [458, 356] width 10 height 10
click at [487, 379] on button "Done" at bounding box center [490, 382] width 32 height 17
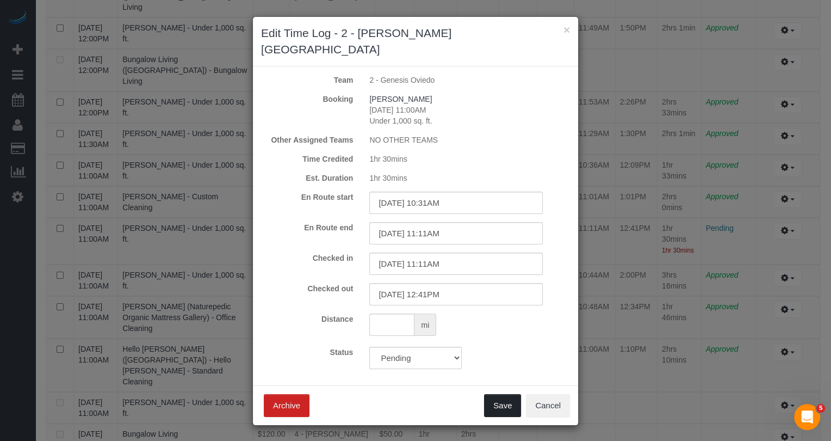
click at [493, 394] on button "Save" at bounding box center [502, 405] width 37 height 23
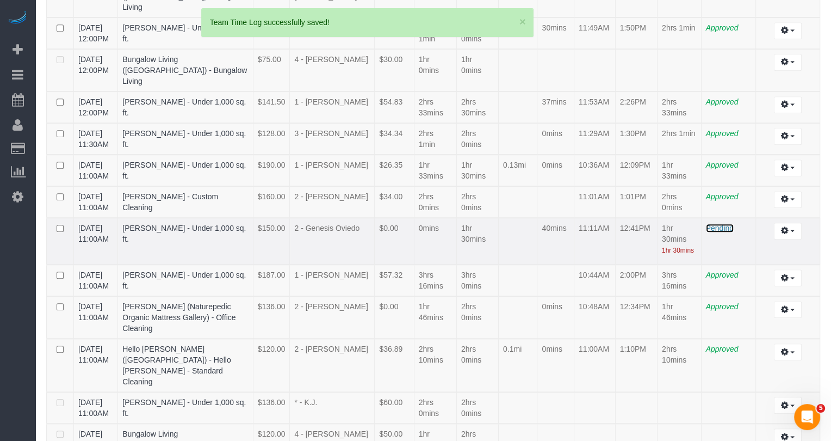
click at [713, 232] on span "Pending" at bounding box center [720, 228] width 28 height 9
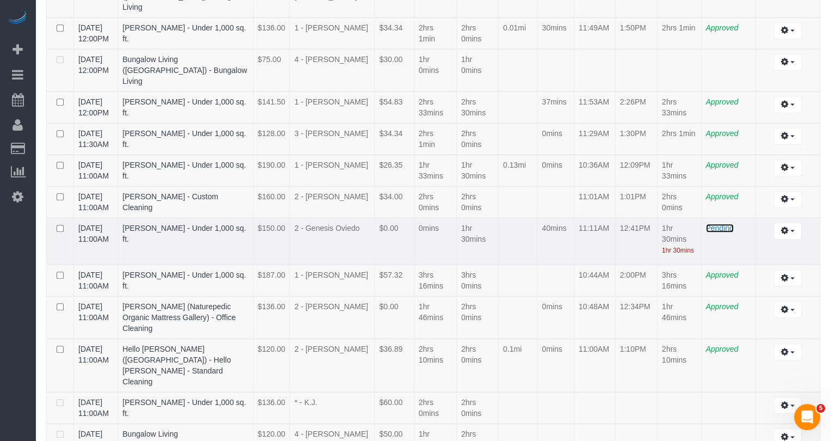
click at [713, 232] on span "Pending" at bounding box center [720, 228] width 28 height 9
